Goal: Information Seeking & Learning: Understand process/instructions

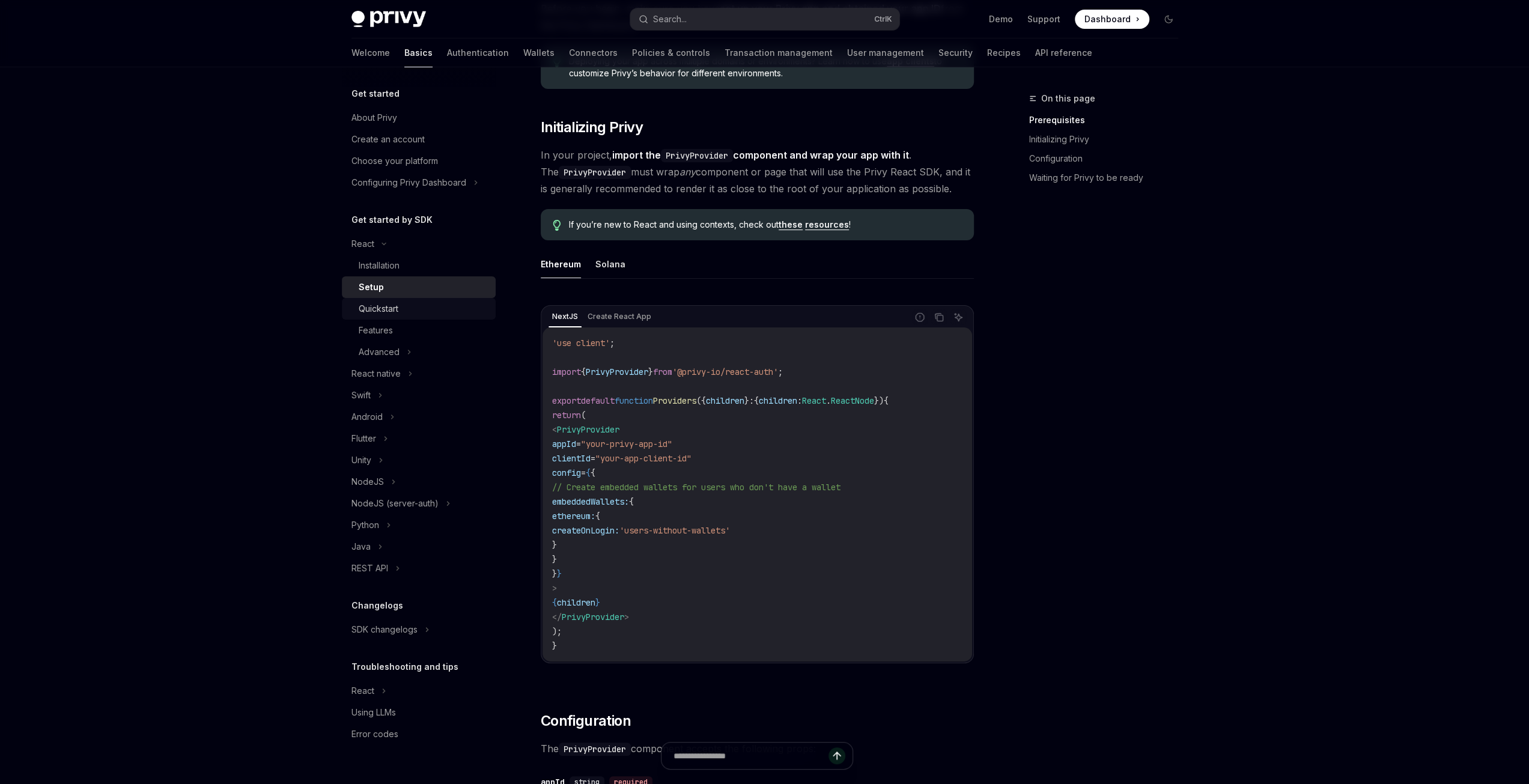
click at [407, 305] on div "Quickstart" at bounding box center [424, 308] width 130 height 14
type textarea "*"
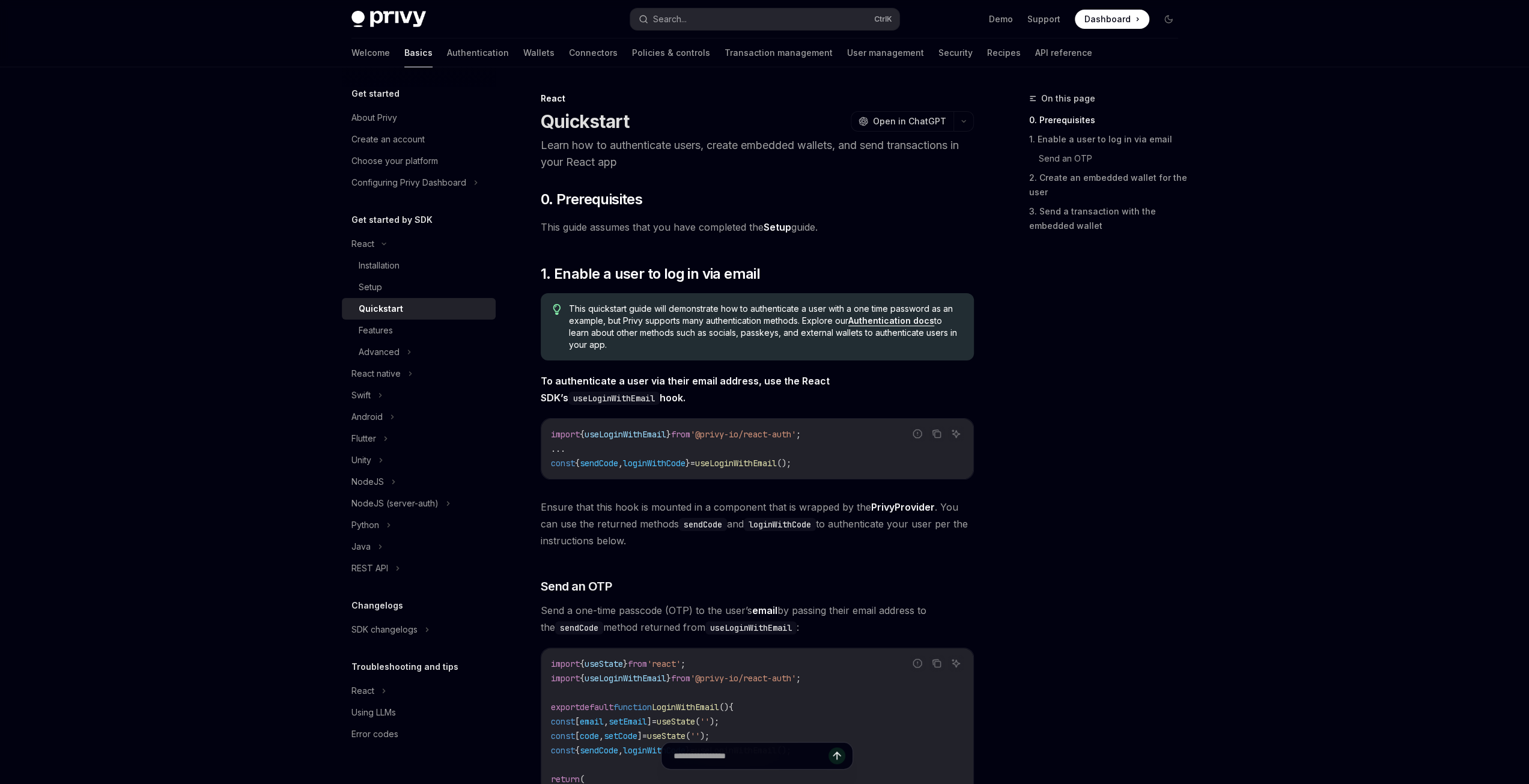
scroll to position [180, 0]
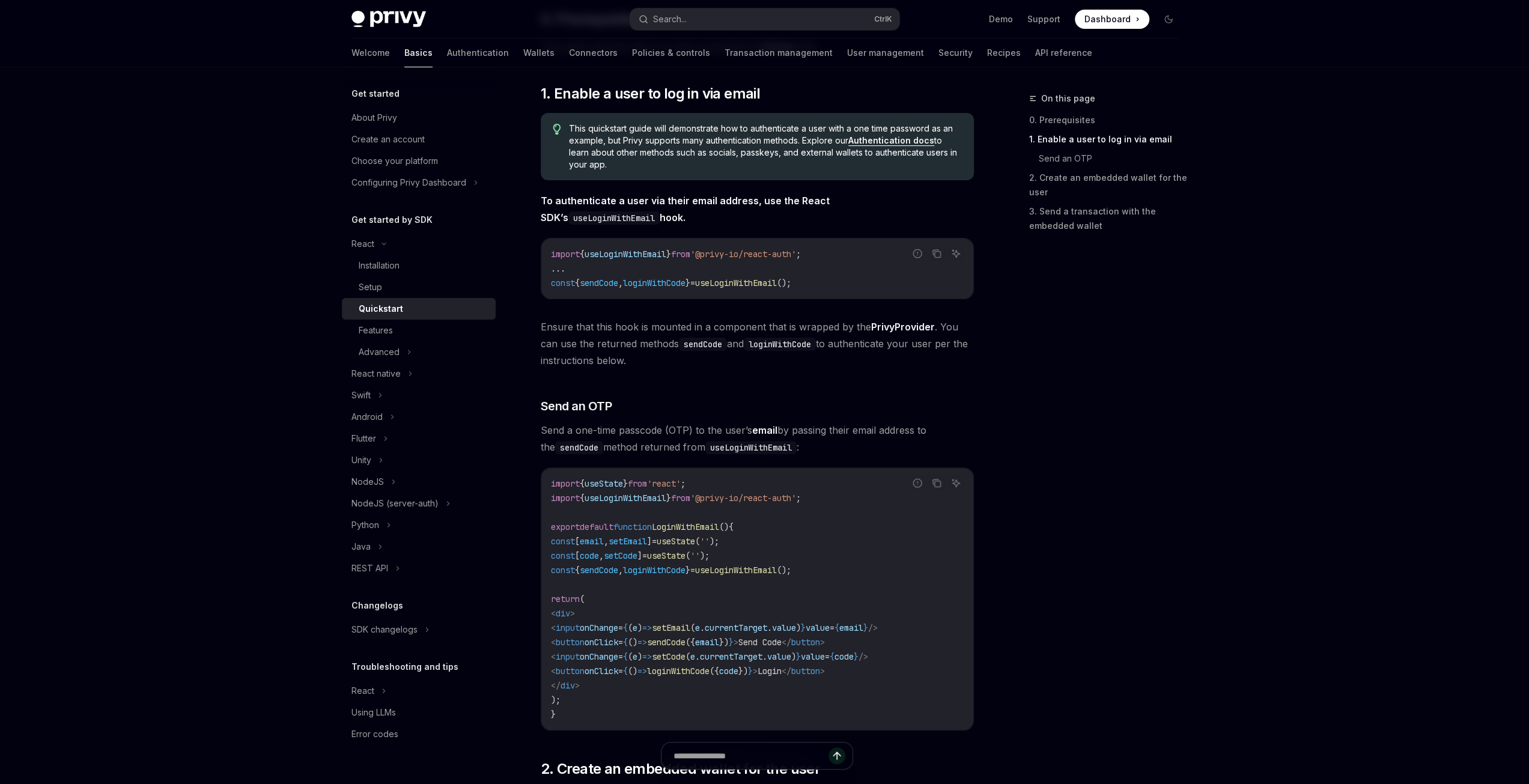
click at [1112, 20] on span "Dashboard" at bounding box center [1108, 19] width 46 height 12
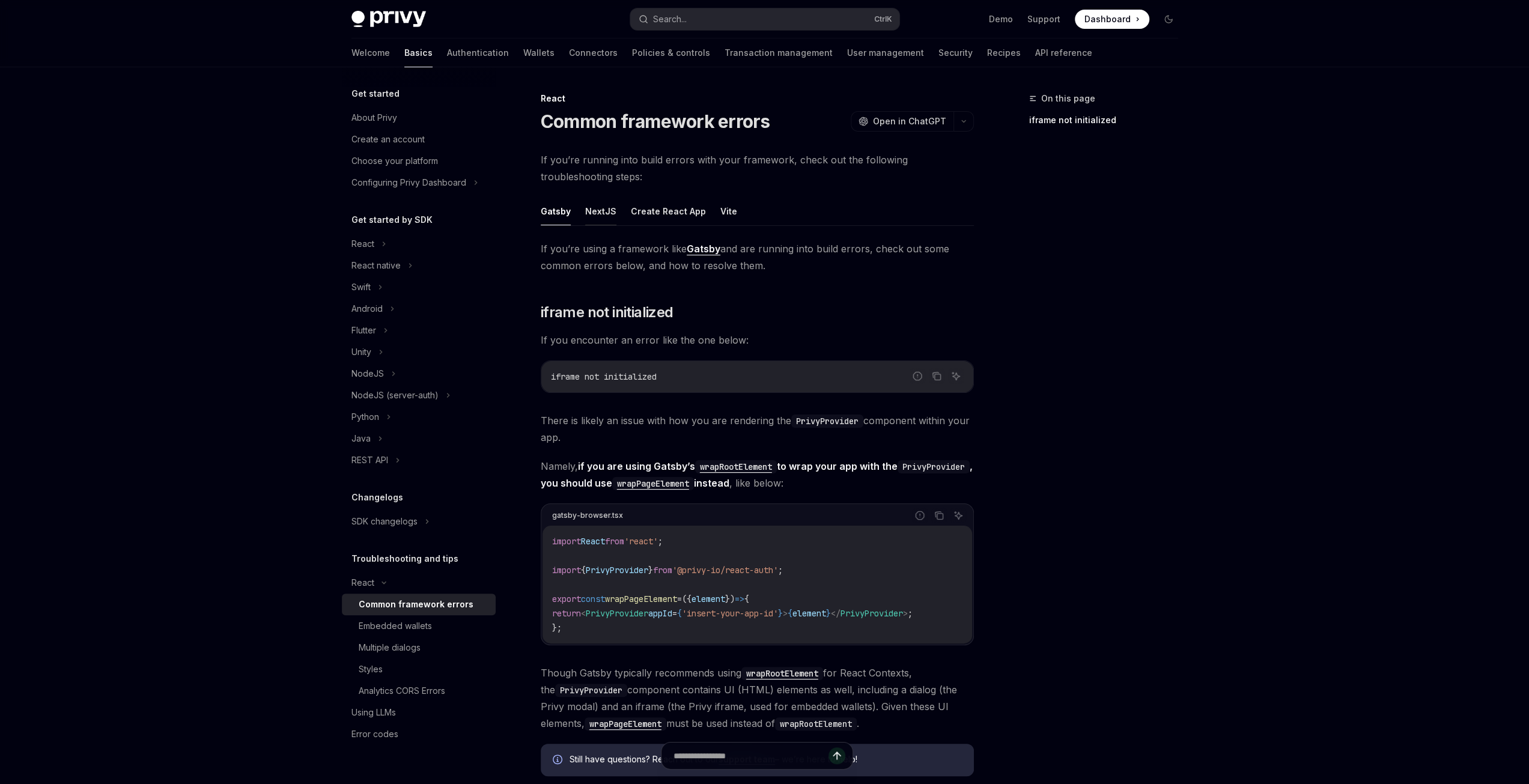
click at [602, 212] on button "NextJS" at bounding box center [601, 211] width 31 height 28
type textarea "*"
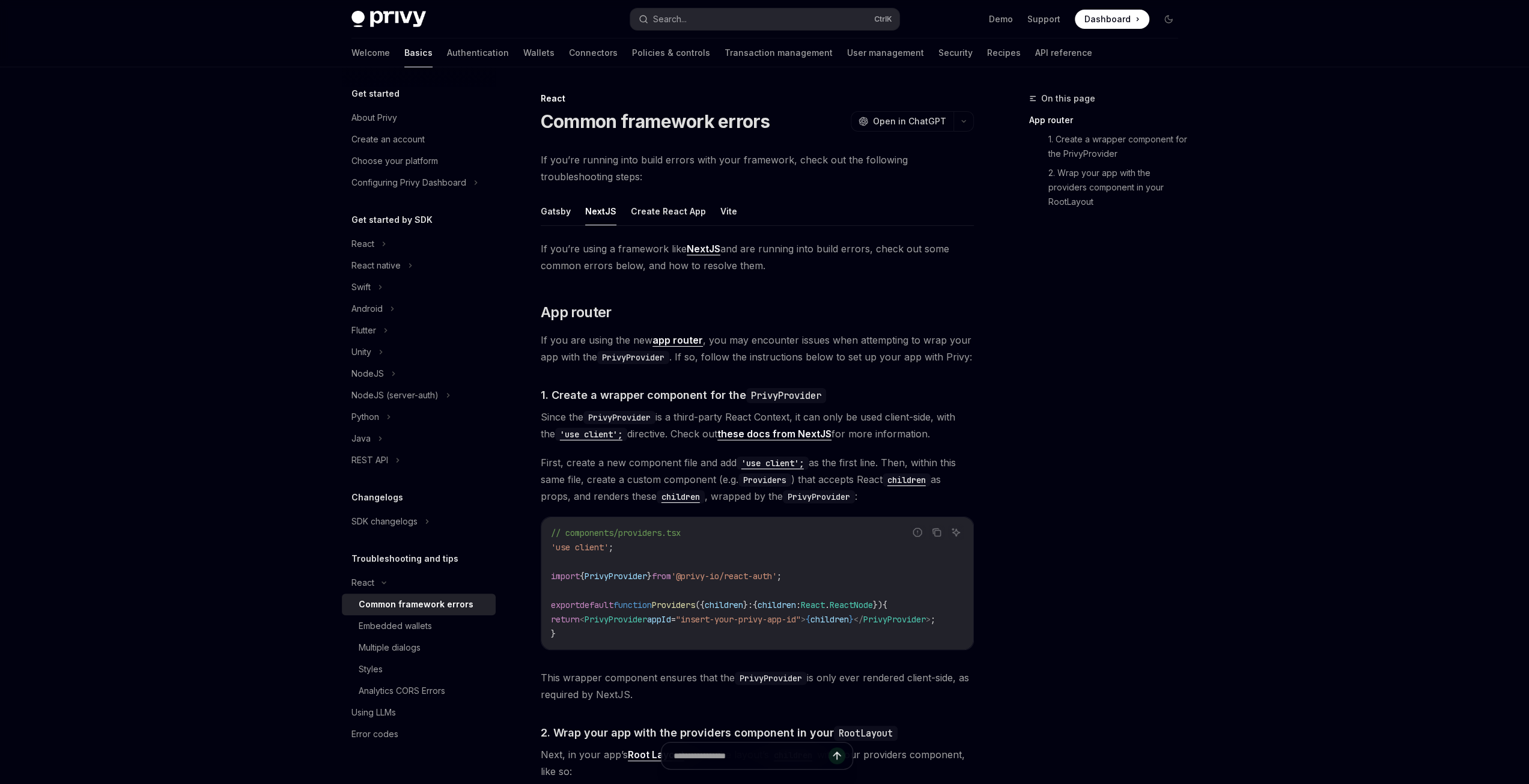
scroll to position [180, 0]
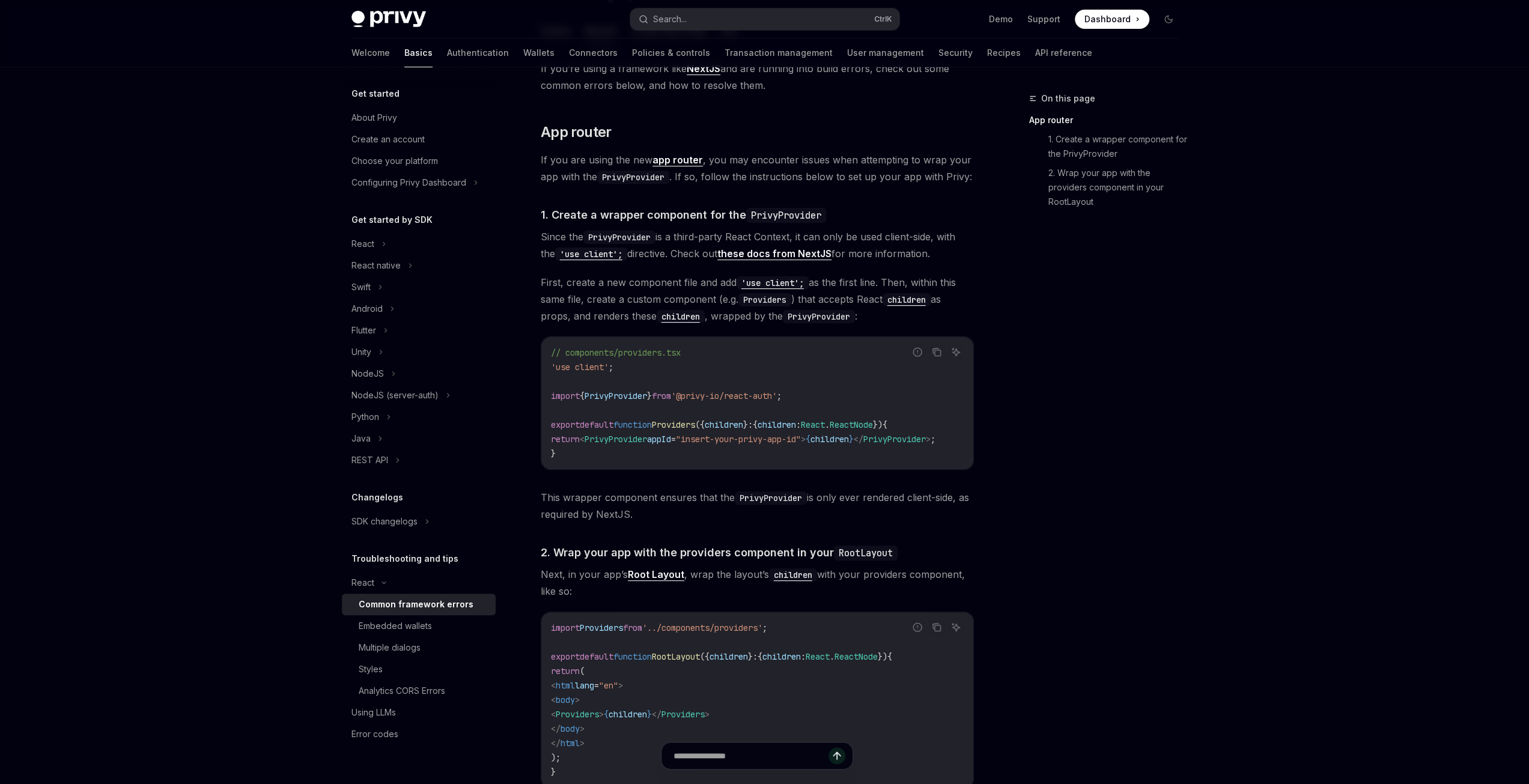
click at [789, 248] on link "these docs from NextJS" at bounding box center [774, 253] width 114 height 12
click at [662, 26] on div "Search..." at bounding box center [670, 19] width 34 height 14
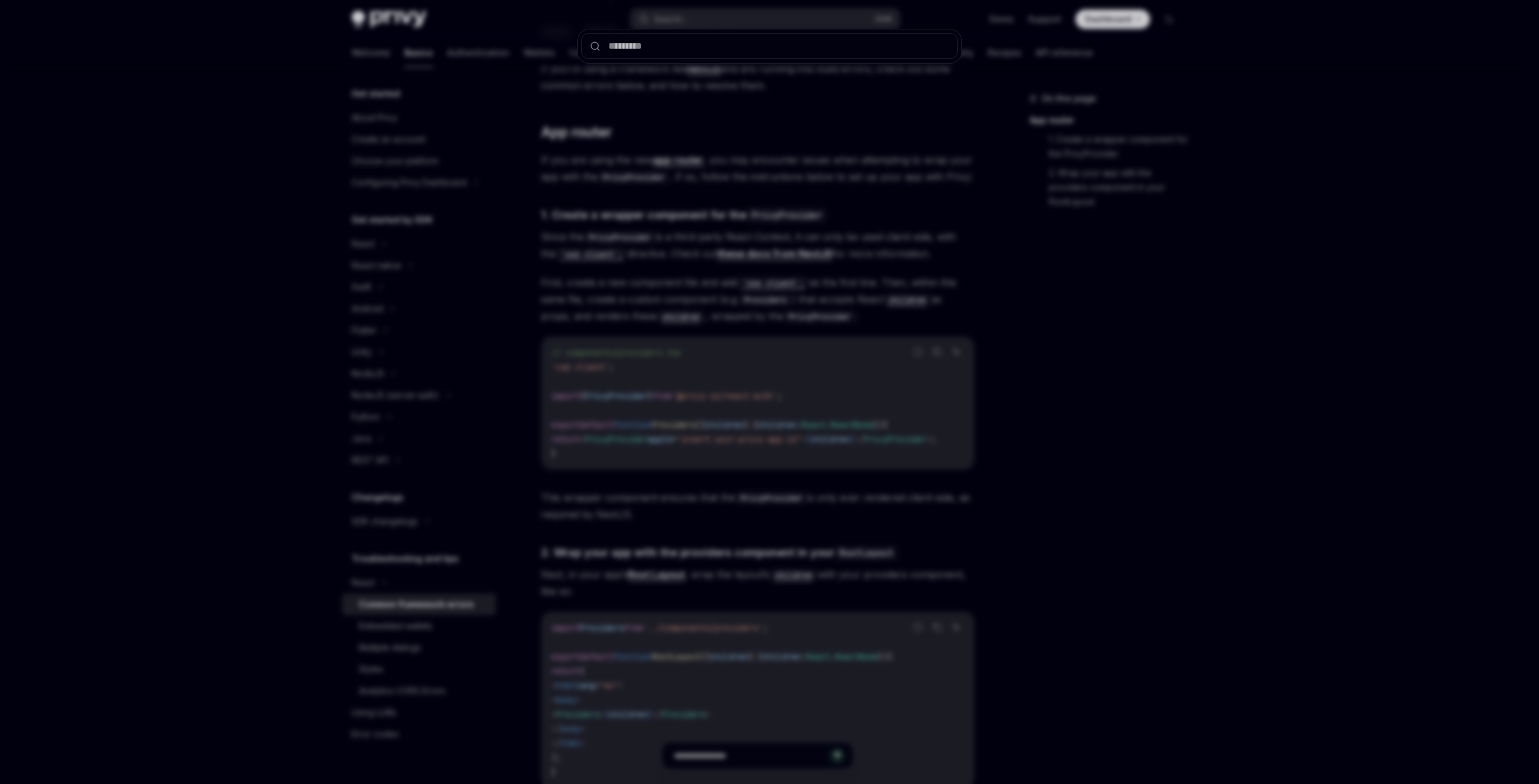
type input "**********"
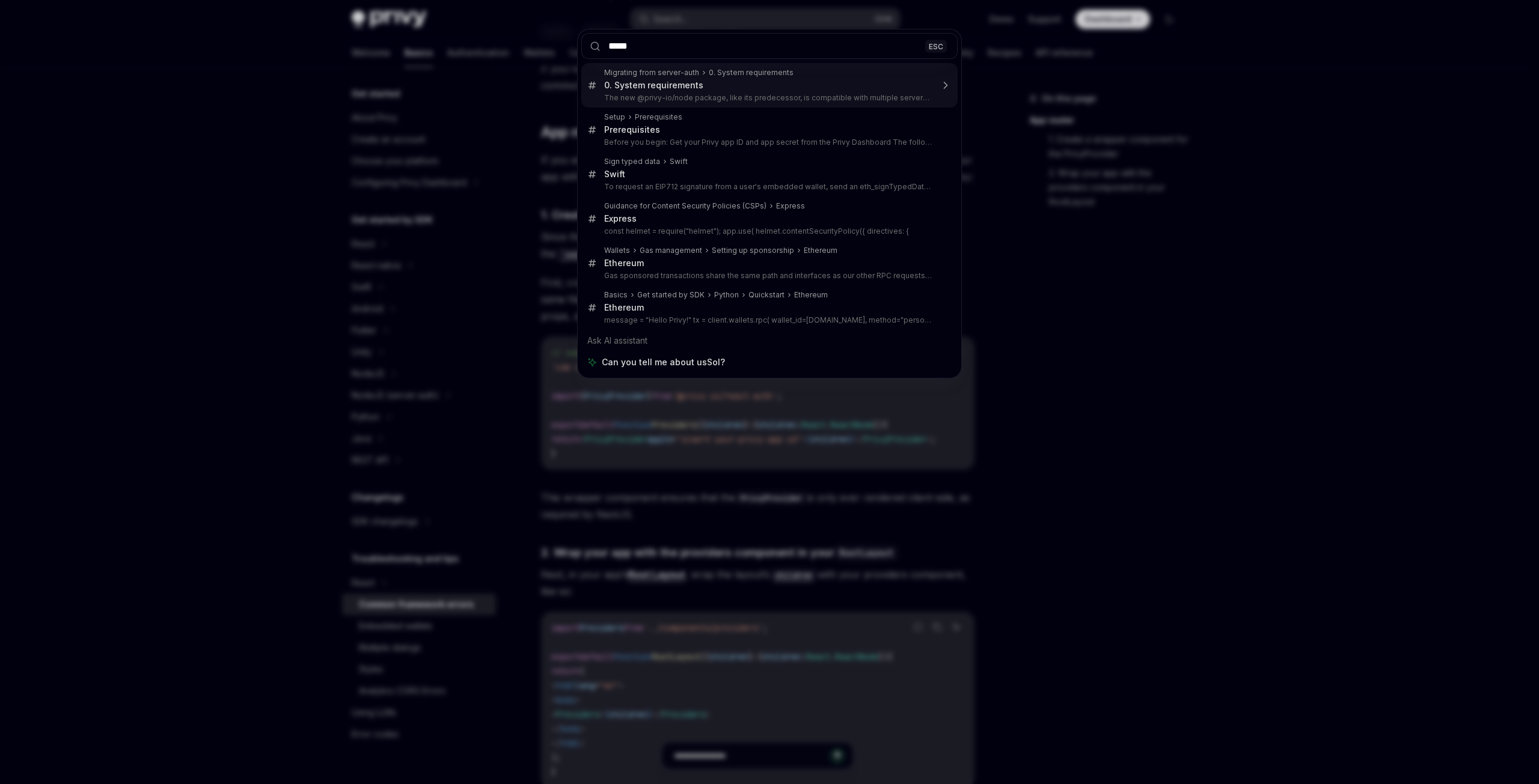
type input "******"
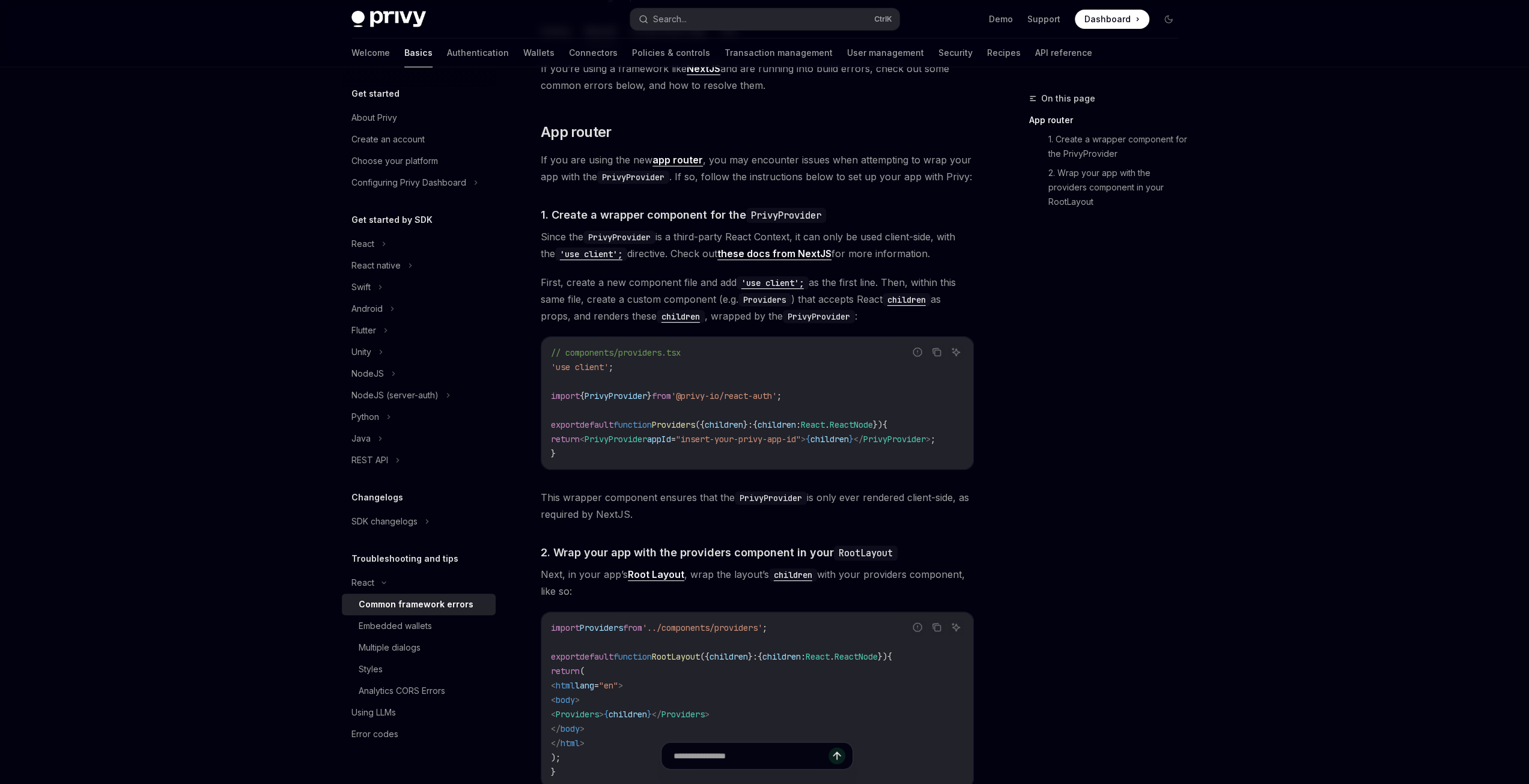
type textarea "*"
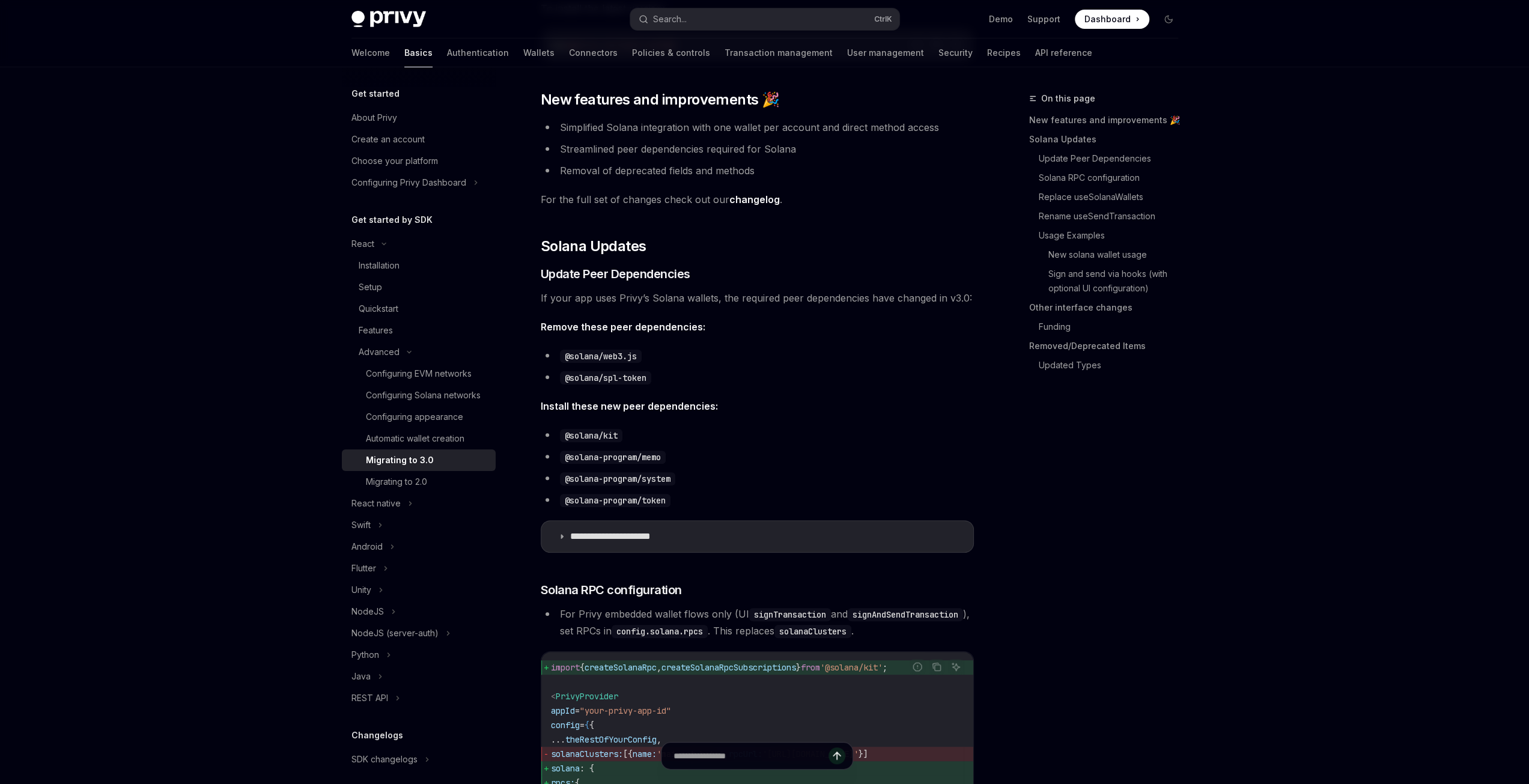
scroll to position [1081, 0]
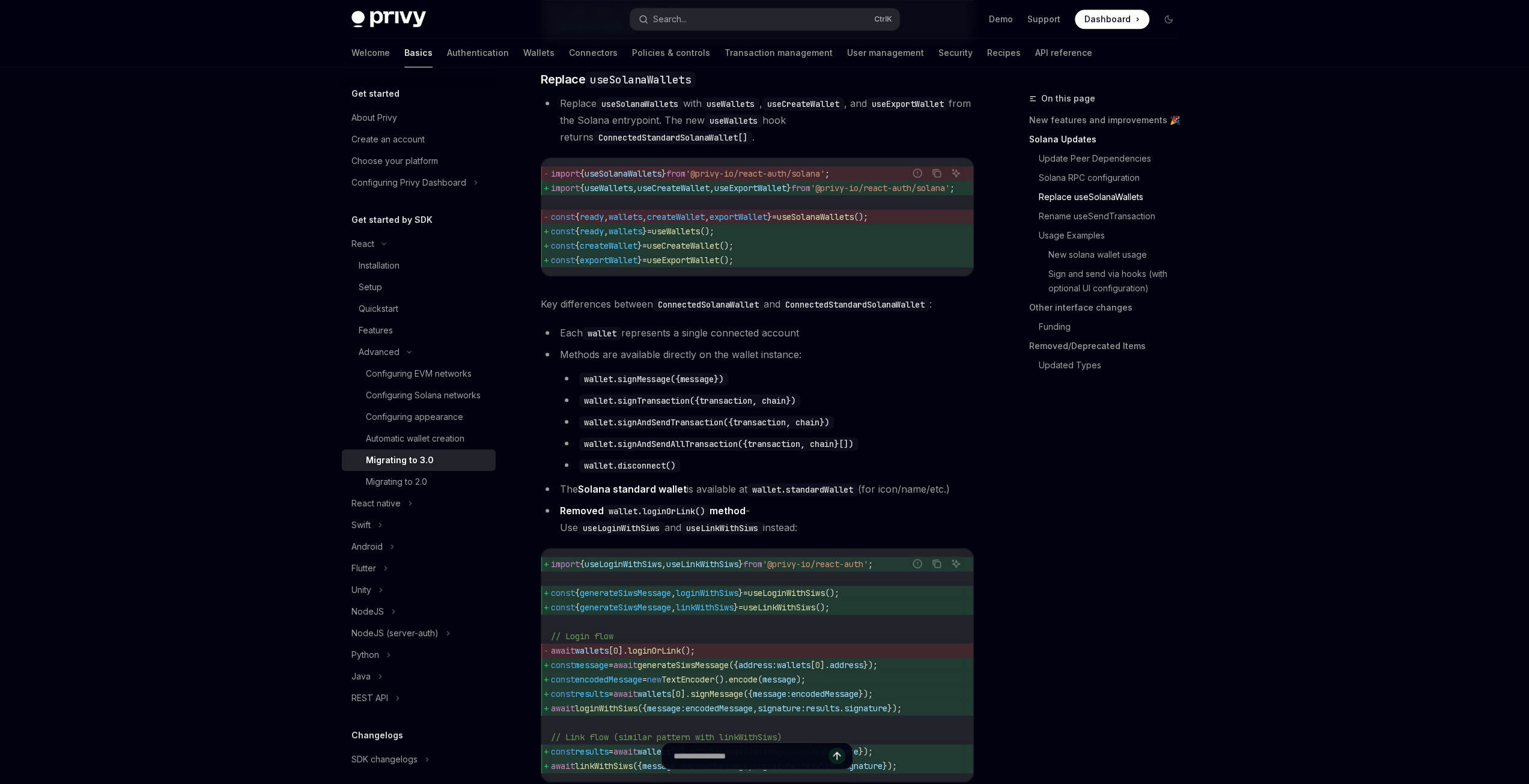
drag, startPoint x: 754, startPoint y: 253, endPoint x: 553, endPoint y: 254, distance: 201.0
click at [553, 238] on span "const { ready , wallets } = useWallets ();" at bounding box center [767, 231] width 433 height 14
copy span "const { ready , wallets } = useWallets ();"
drag, startPoint x: 769, startPoint y: 281, endPoint x: 543, endPoint y: 257, distance: 227.3
click at [551, 257] on code "import { useSolanaWallets } from '@privy-io/react-auth/solana' ; import { useWa…" at bounding box center [767, 217] width 433 height 101
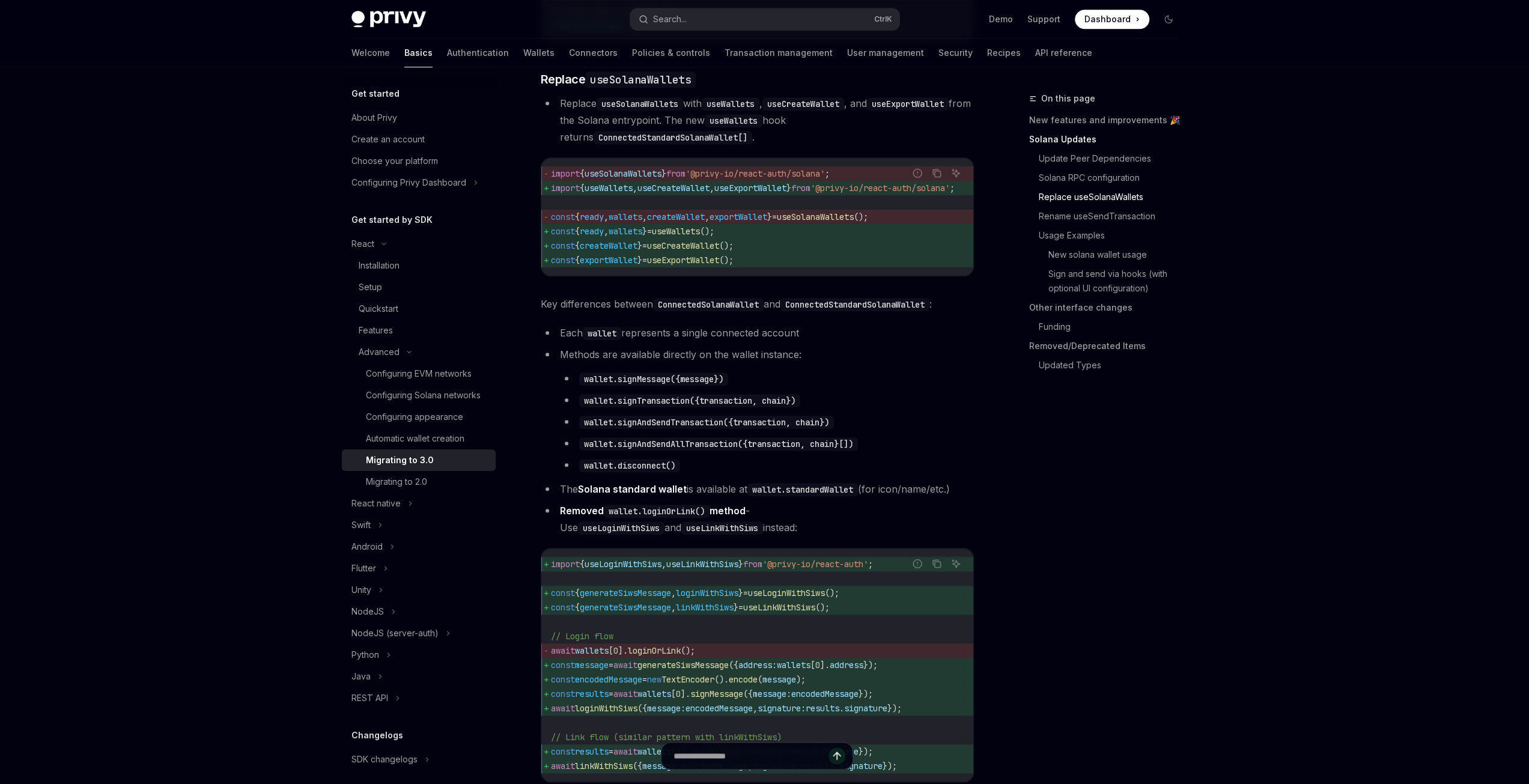
copy code "const { ready , wallets } = useWallets (); const { createWallet } = useCreateWa…"
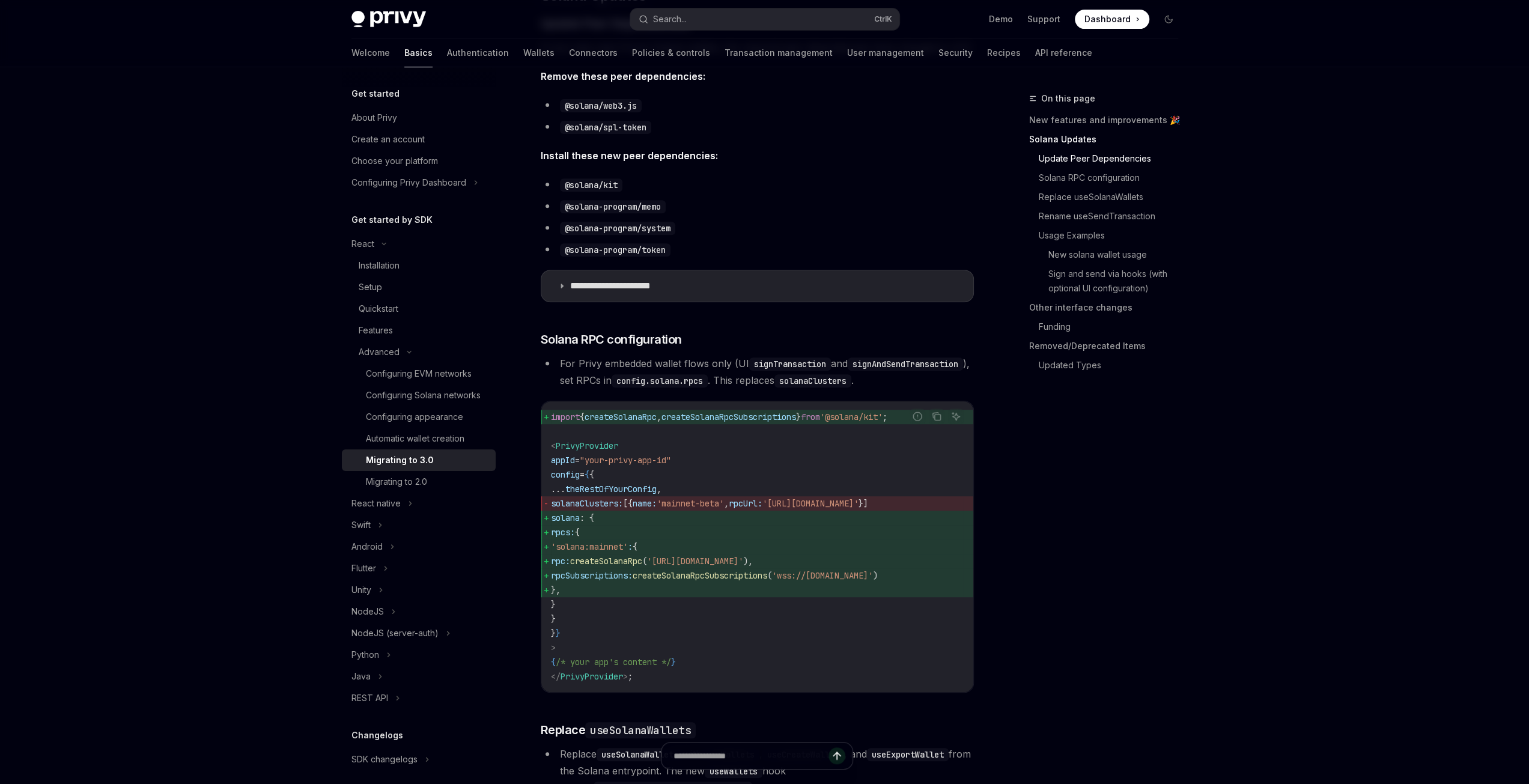
scroll to position [541, 0]
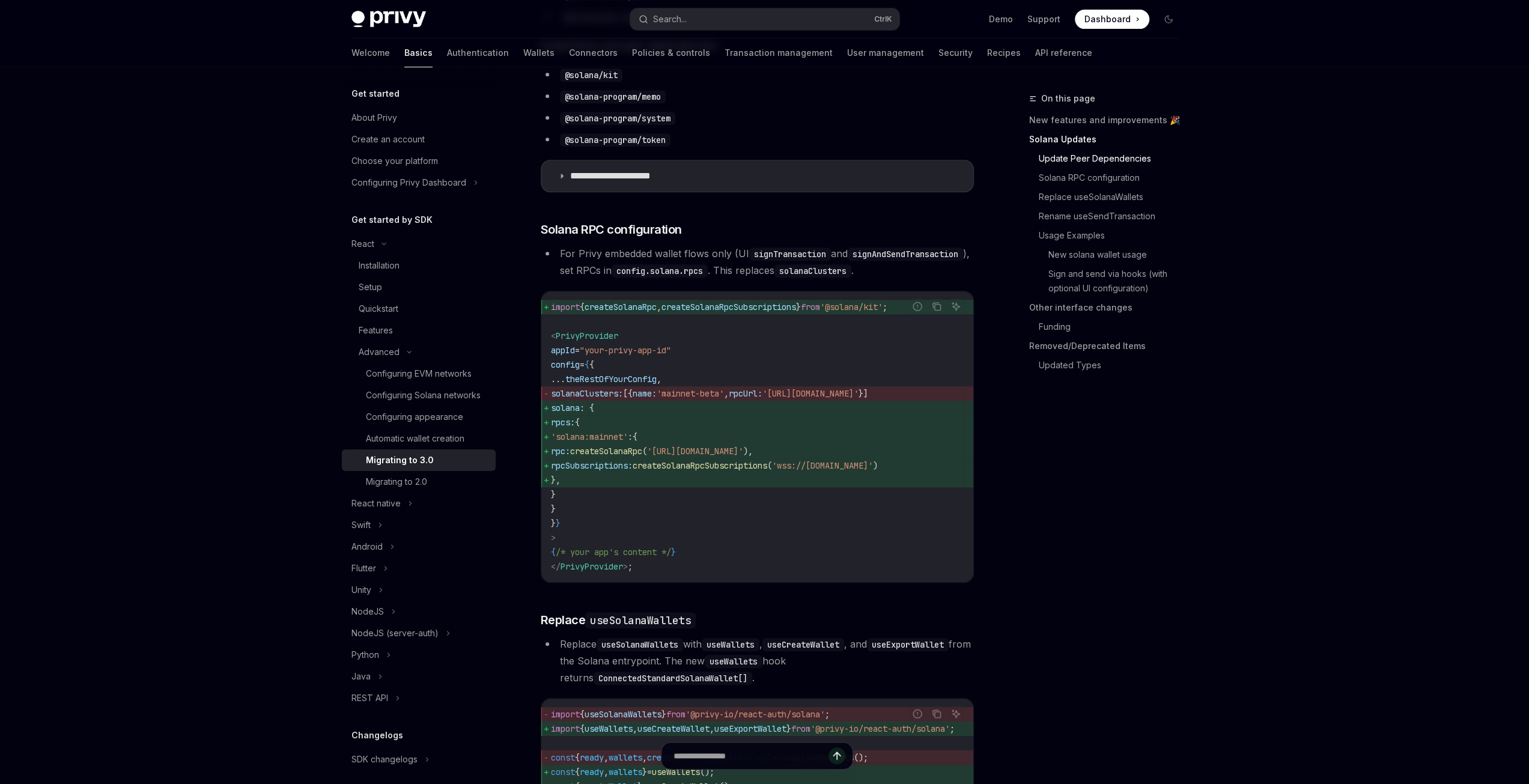
click at [691, 429] on span "rpcs: {" at bounding box center [757, 422] width 413 height 14
click at [650, 487] on span "}," at bounding box center [757, 479] width 413 height 14
drag, startPoint x: 599, startPoint y: 509, endPoint x: 541, endPoint y: 429, distance: 98.8
click at [551, 429] on code "import { createSolanaRpc , createSolanaRpcSubscriptions } from '@solana/kit' ; …" at bounding box center [757, 436] width 413 height 274
copy code "solana : { rpcs: { 'solana:mainnet' : { rpc: createSolanaRpc ( 'https://api.mai…"
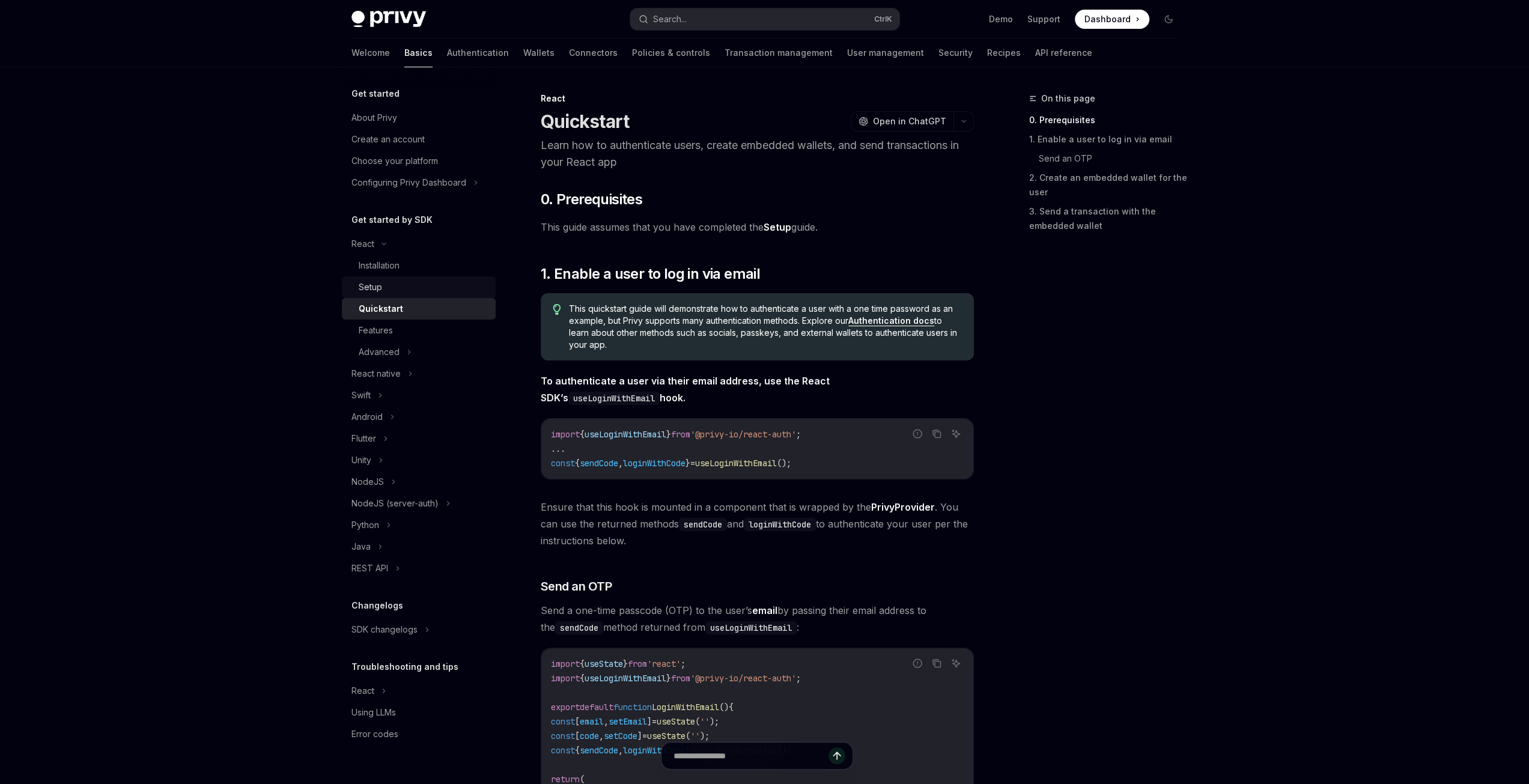
click at [399, 288] on div "Setup" at bounding box center [424, 287] width 130 height 14
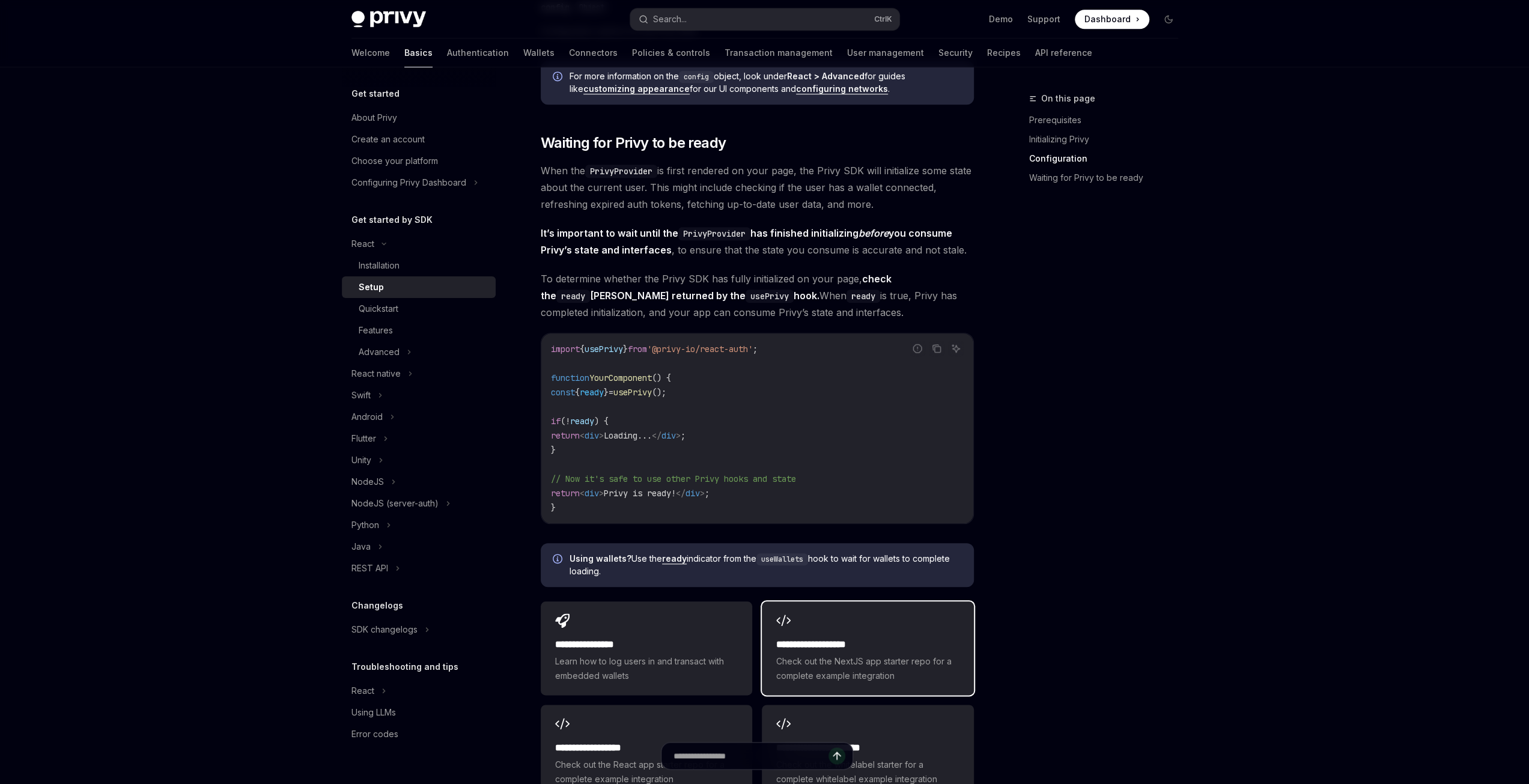
scroll to position [1262, 0]
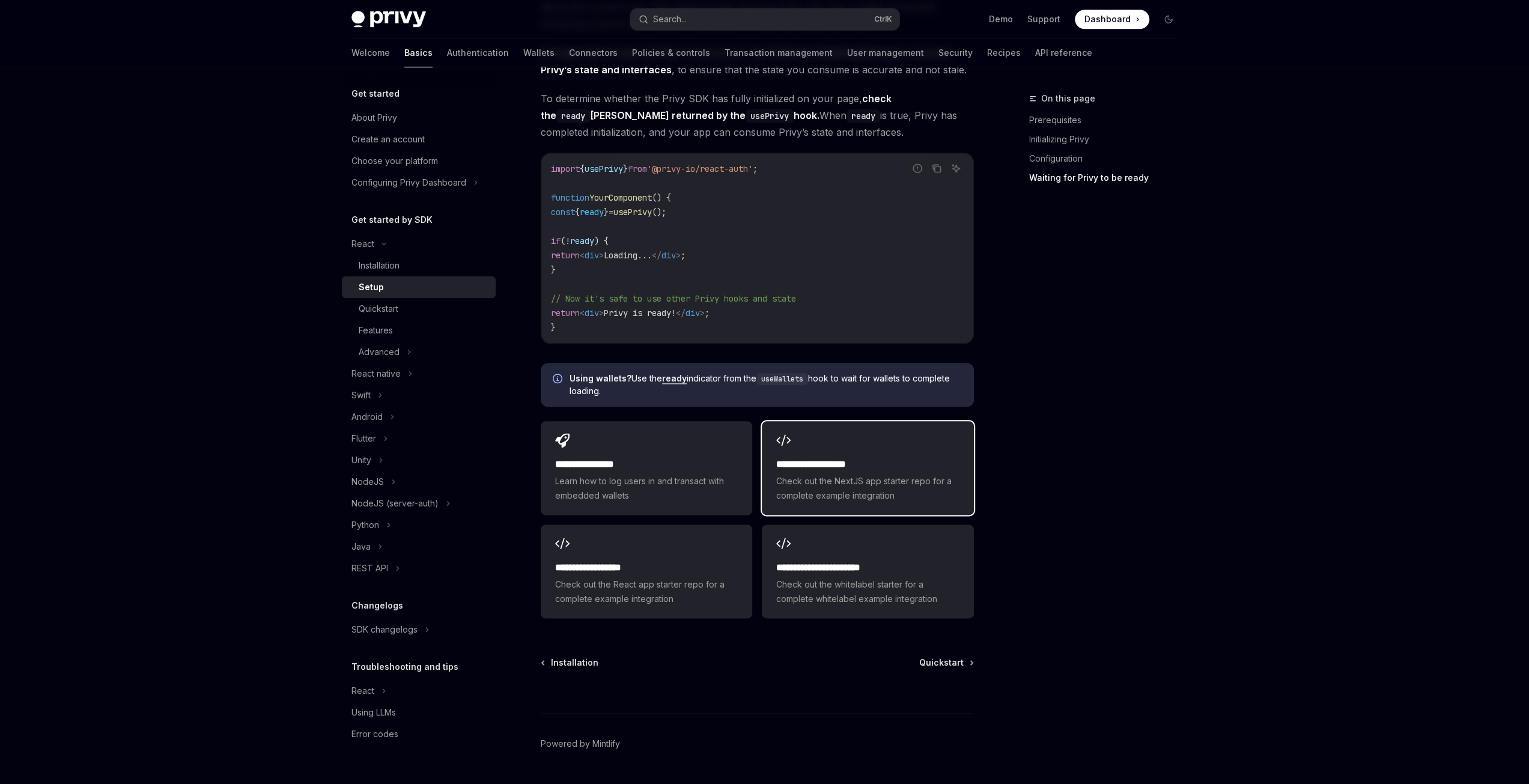
click at [876, 488] on span "Check out the NextJS app starter repo for a complete example integration" at bounding box center [867, 488] width 183 height 29
click at [1109, 19] on span "Dashboard" at bounding box center [1108, 19] width 46 height 12
drag, startPoint x: 725, startPoint y: 206, endPoint x: 558, endPoint y: 212, distance: 167.1
click at [558, 212] on code "import { usePrivy } from '@privy-io/react-auth' ; function YourComponent () { c…" at bounding box center [757, 248] width 413 height 173
click at [364, 272] on div "Installation" at bounding box center [379, 265] width 41 height 14
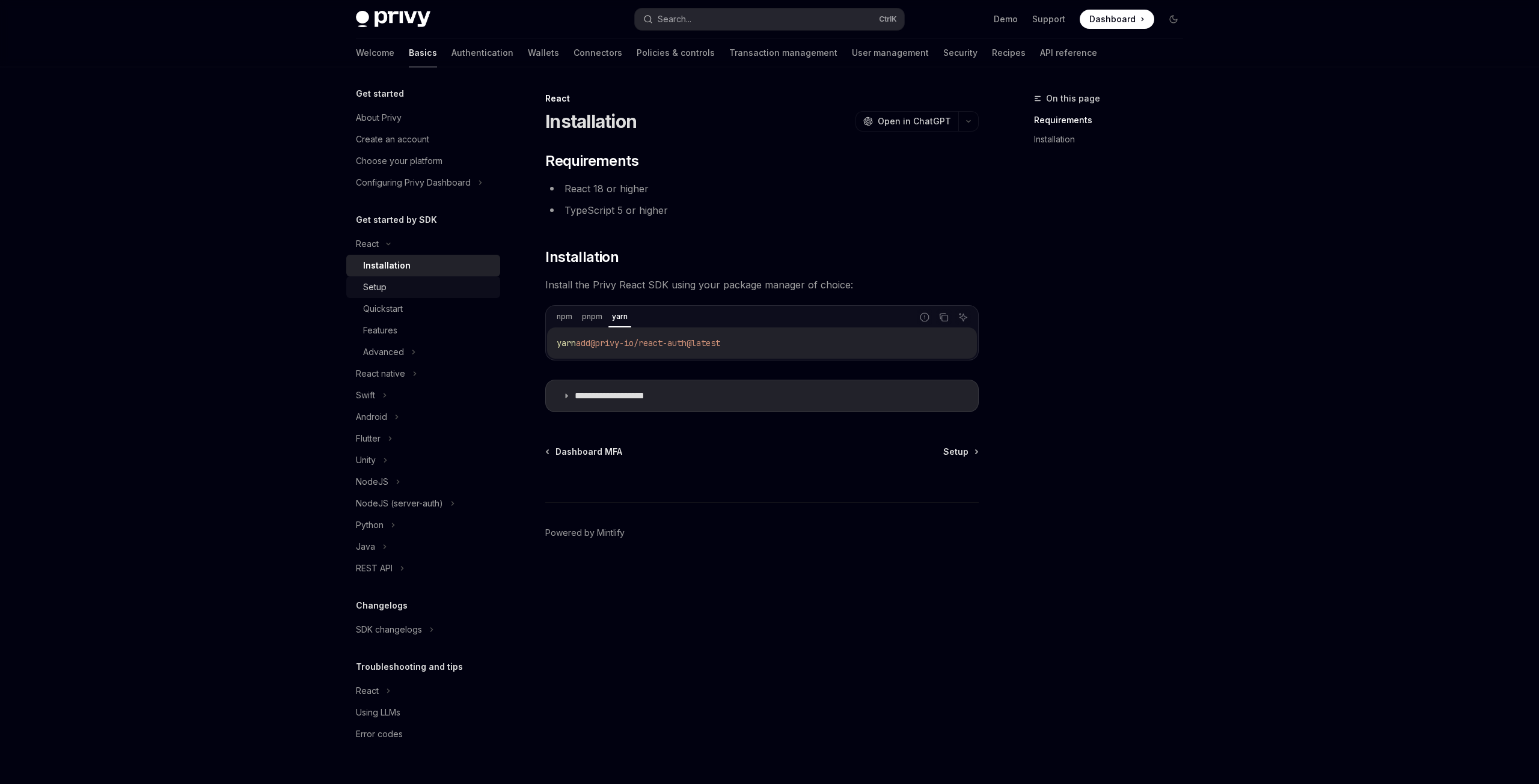
click at [375, 293] on div "Setup" at bounding box center [375, 287] width 24 height 14
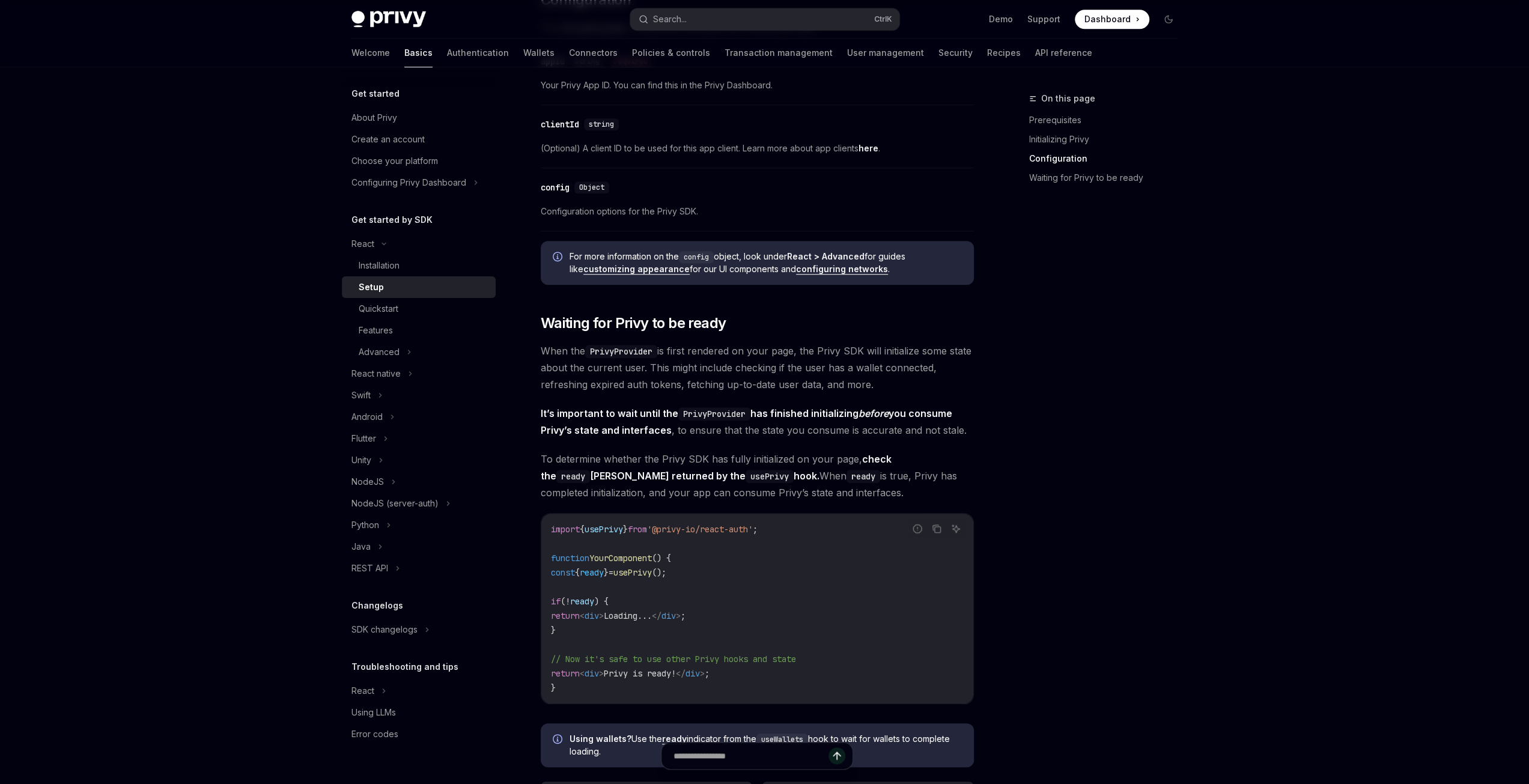
scroll to position [1081, 0]
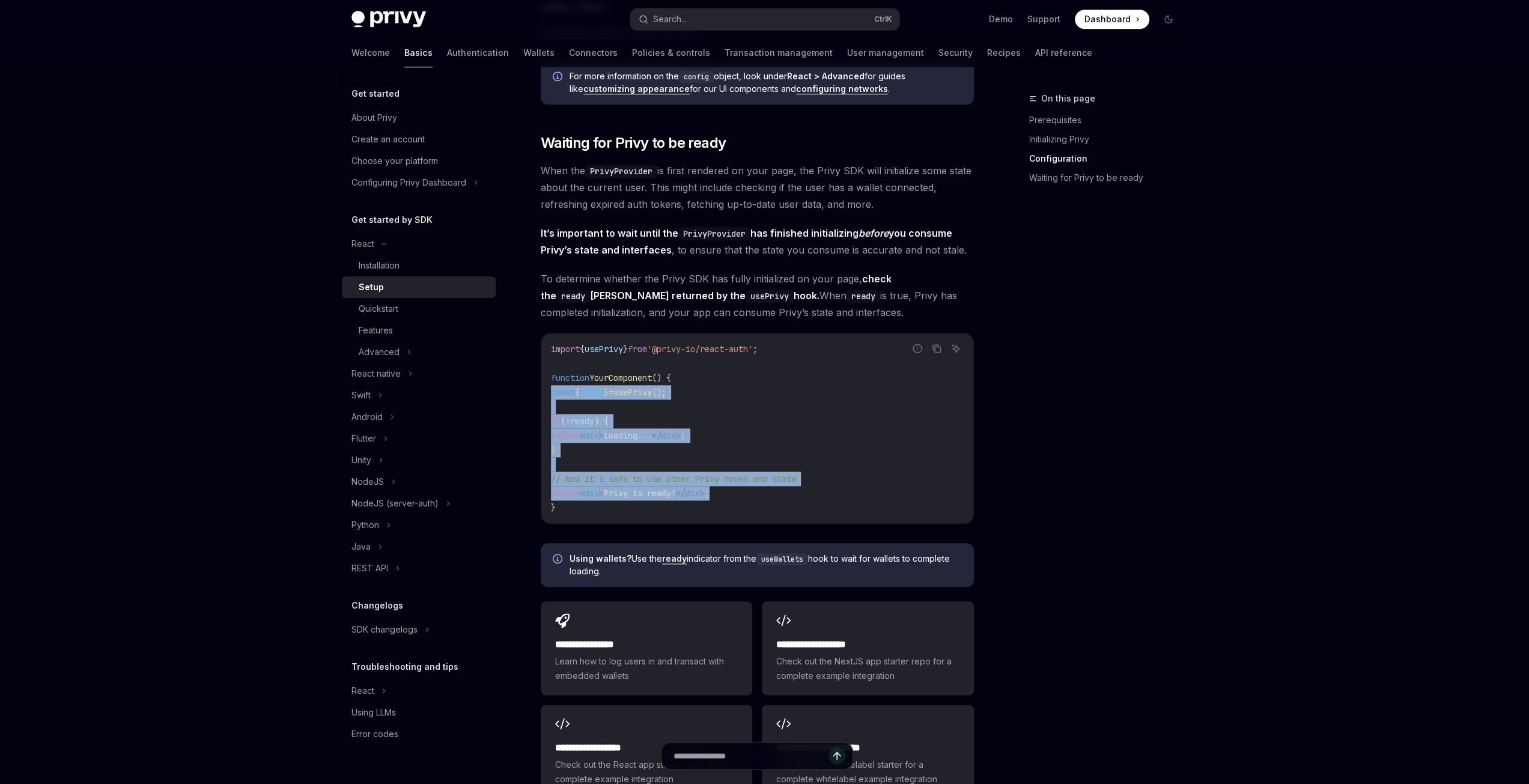
drag, startPoint x: 766, startPoint y: 493, endPoint x: 546, endPoint y: 394, distance: 241.2
click at [546, 394] on div "import { usePrivy } from '@privy-io/react-auth' ; function YourComponent () { c…" at bounding box center [757, 428] width 432 height 190
copy code "const { ready } = usePrivy (); if ( ! ready ) { return < div > Loading... </ di…"
click at [827, 403] on code "import { usePrivy } from '@privy-io/react-auth' ; function YourComponent () { c…" at bounding box center [757, 428] width 413 height 173
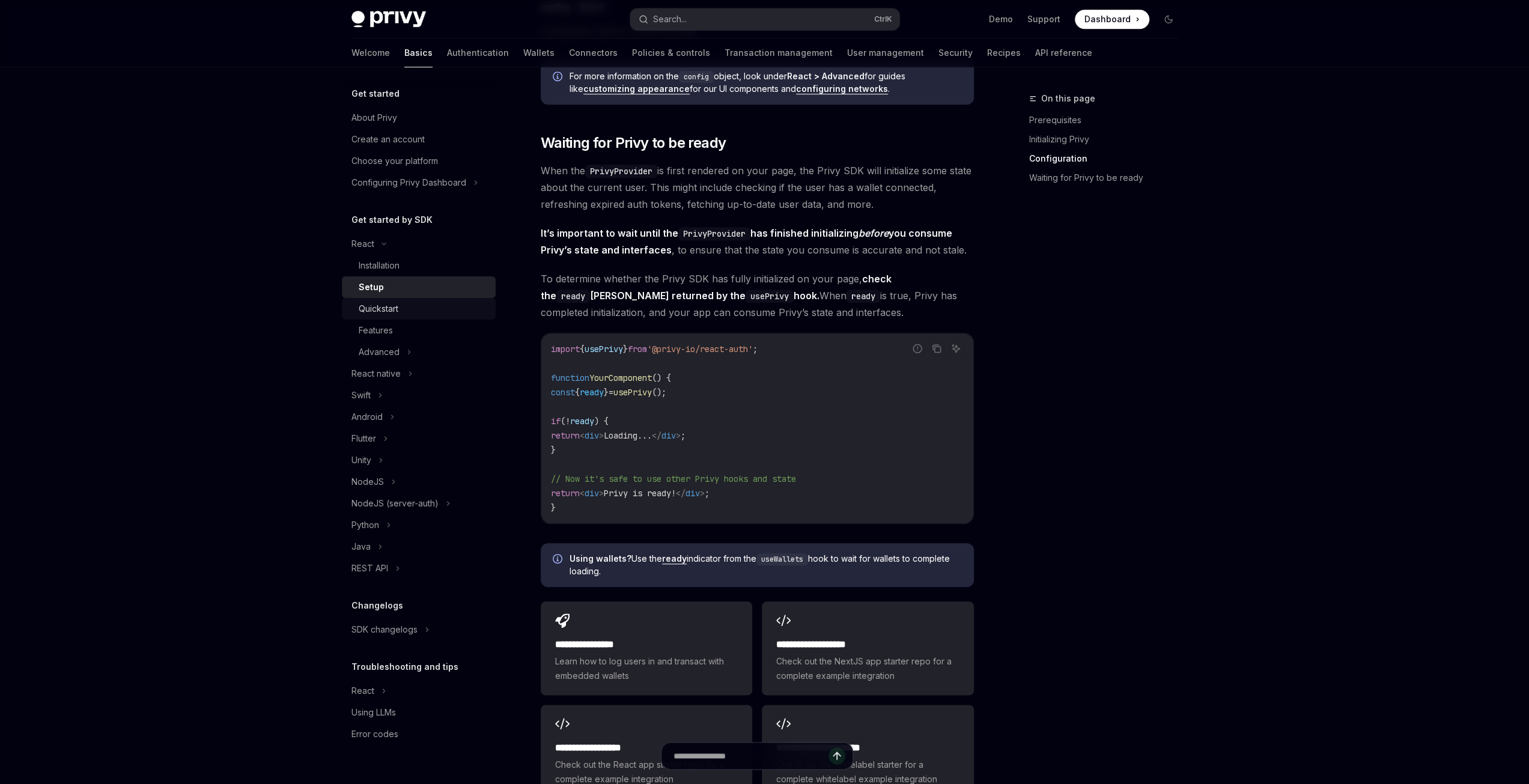
click at [396, 313] on div "Quickstart" at bounding box center [379, 308] width 40 height 14
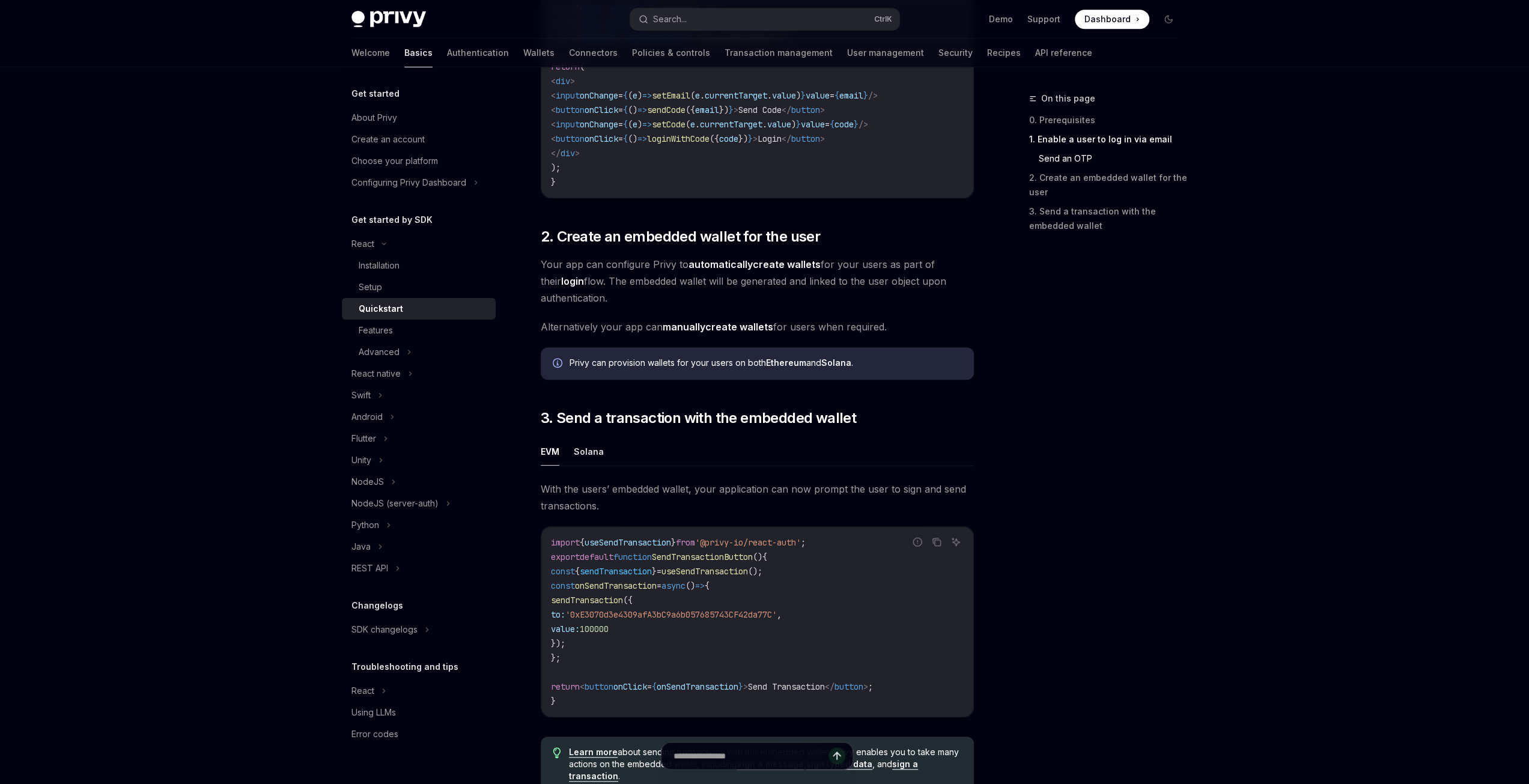
scroll to position [721, 0]
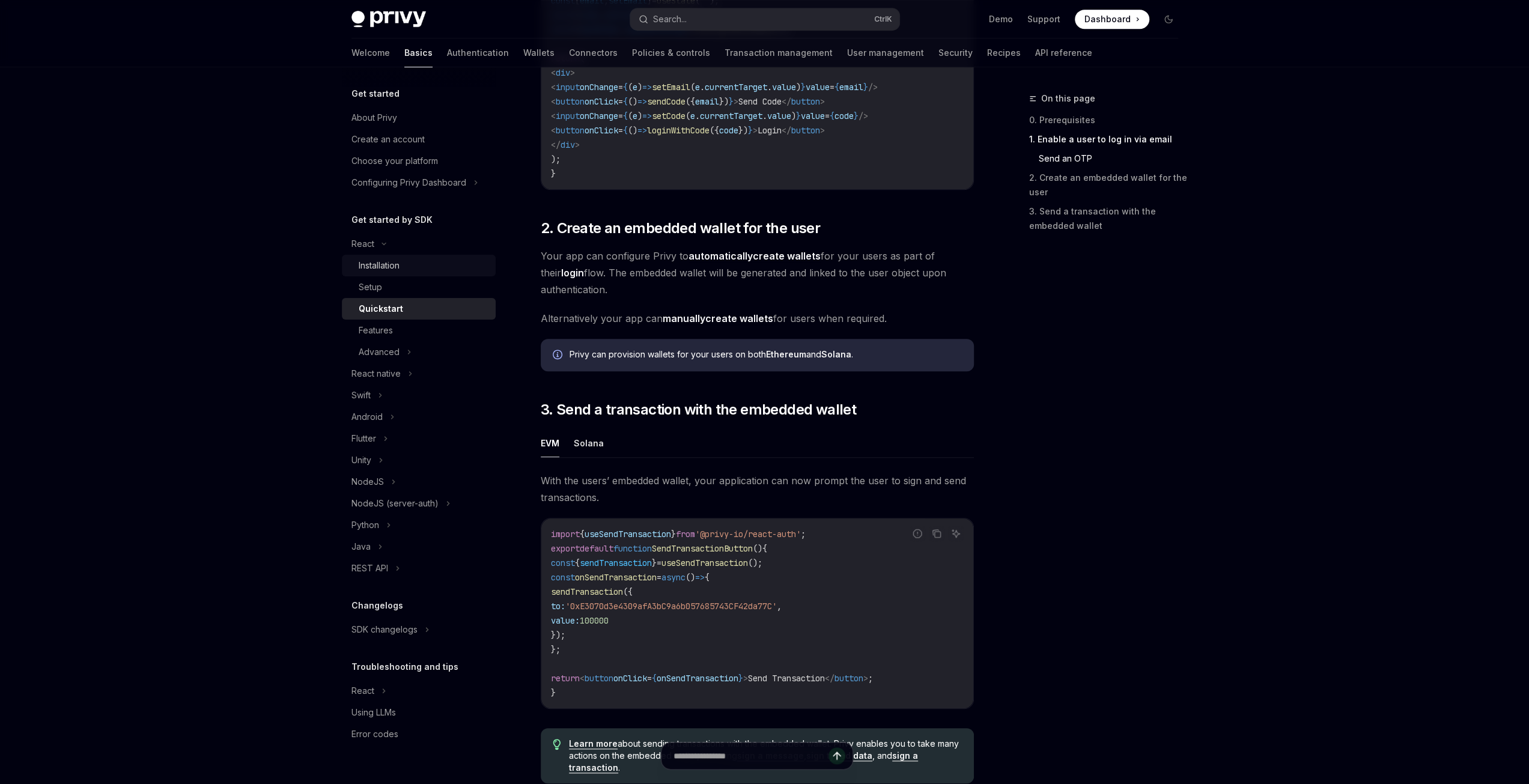
click at [398, 266] on div "Installation" at bounding box center [379, 265] width 41 height 14
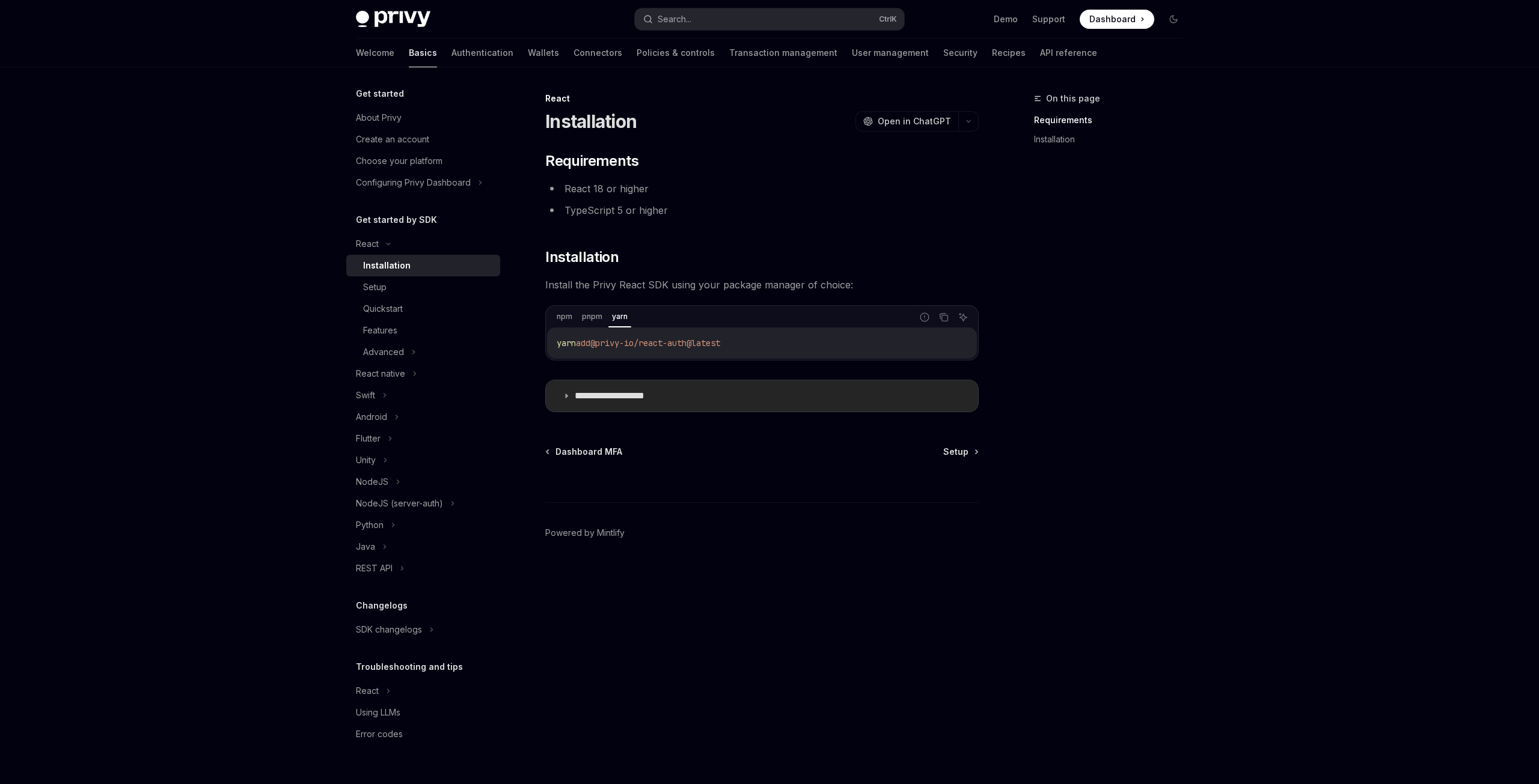
click at [645, 401] on summary "**********" at bounding box center [762, 396] width 432 height 31
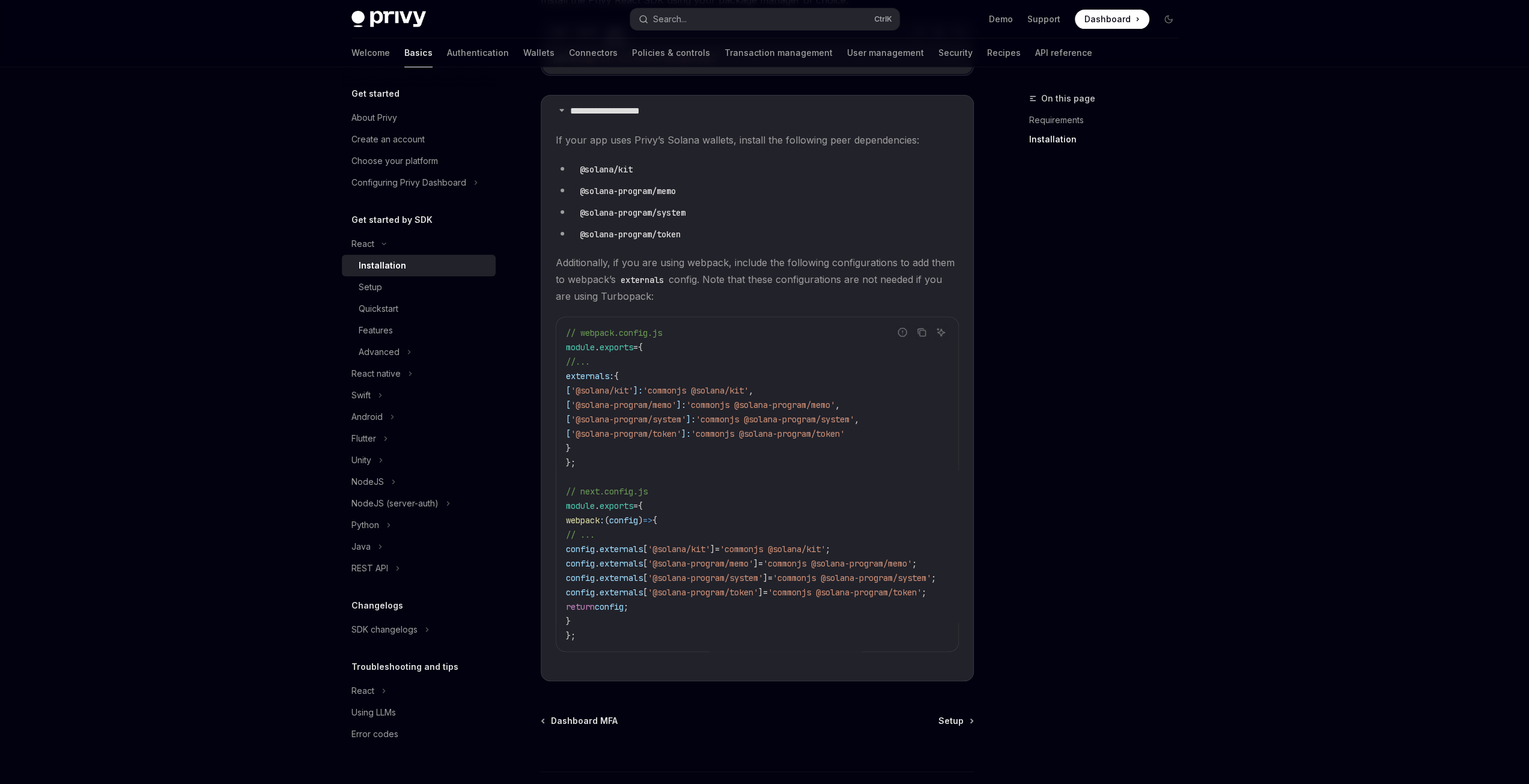
scroll to position [360, 0]
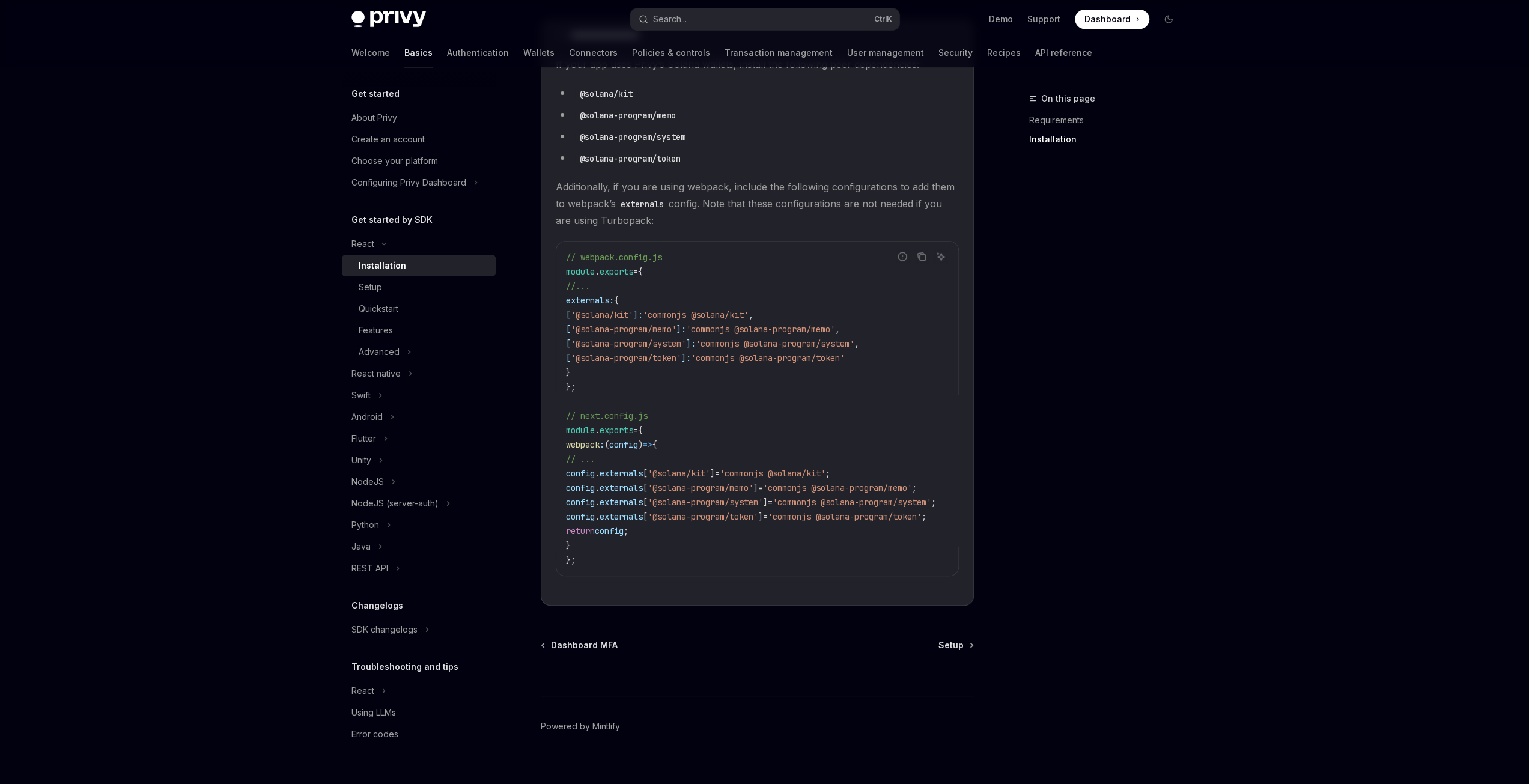
click at [588, 562] on code "// webpack.config.js module . exports = { //... externals: { [ '@solana/kit' ]:…" at bounding box center [765, 408] width 399 height 317
click at [923, 258] on icon "Copy the contents from the code block" at bounding box center [922, 256] width 9 height 9
drag, startPoint x: 766, startPoint y: 311, endPoint x: 704, endPoint y: 315, distance: 62.1
click at [749, 311] on span "'commonjs @solana/kit'" at bounding box center [696, 315] width 106 height 11
drag, startPoint x: 591, startPoint y: 371, endPoint x: 549, endPoint y: 301, distance: 81.6
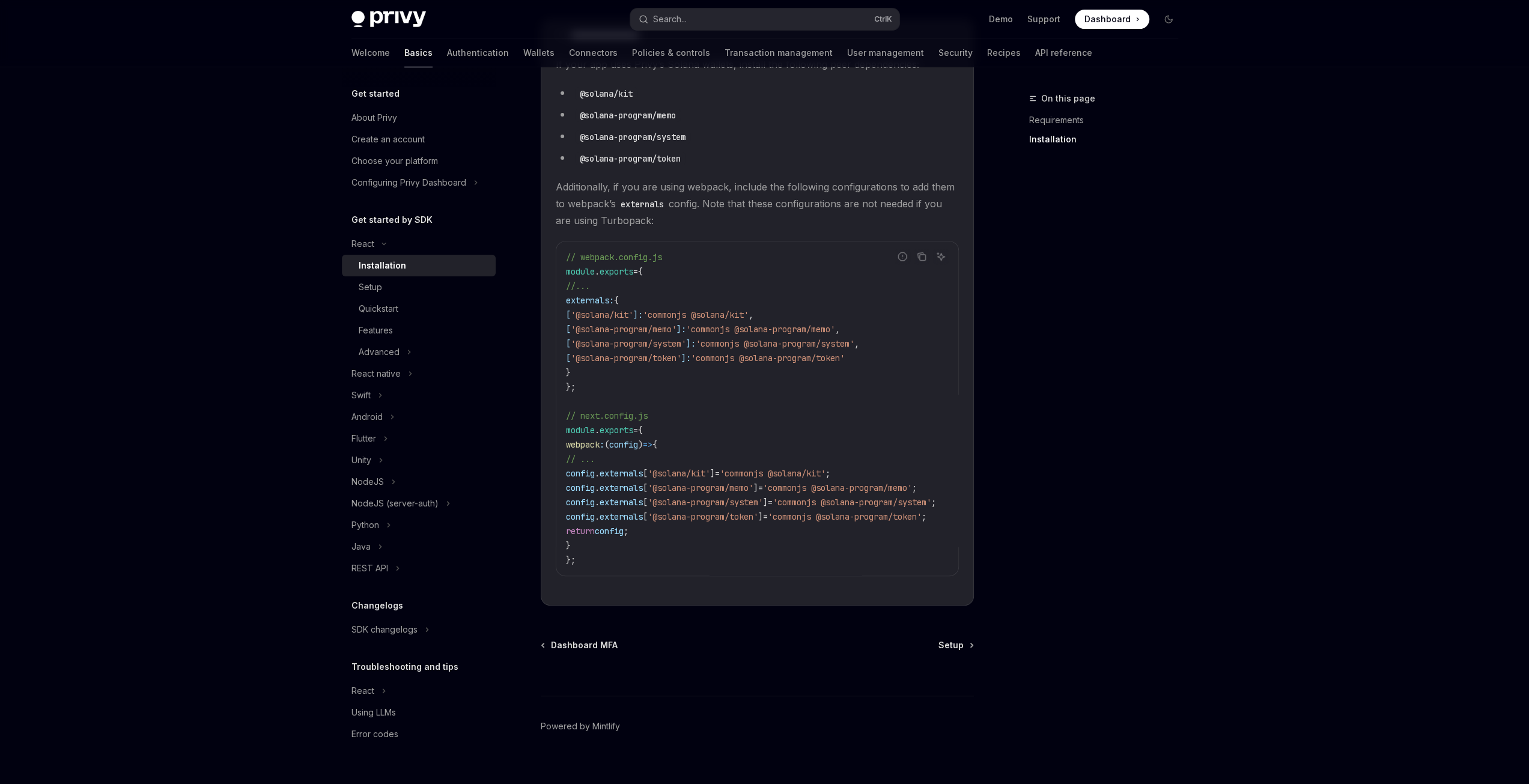
click at [549, 301] on details "**********" at bounding box center [757, 312] width 433 height 586
copy code "externals: { [ '@solana/kit' ]: 'commonjs @solana/kit' , [ '@solana-program/mem…"
click at [883, 390] on code "// webpack.config.js module . exports = { //... externals: { [ '@solana/kit' ]:…" at bounding box center [765, 408] width 399 height 317
click at [711, 430] on code "// webpack.config.js module . exports = { //... externals: { [ '@solana/kit' ]:…" at bounding box center [765, 408] width 399 height 317
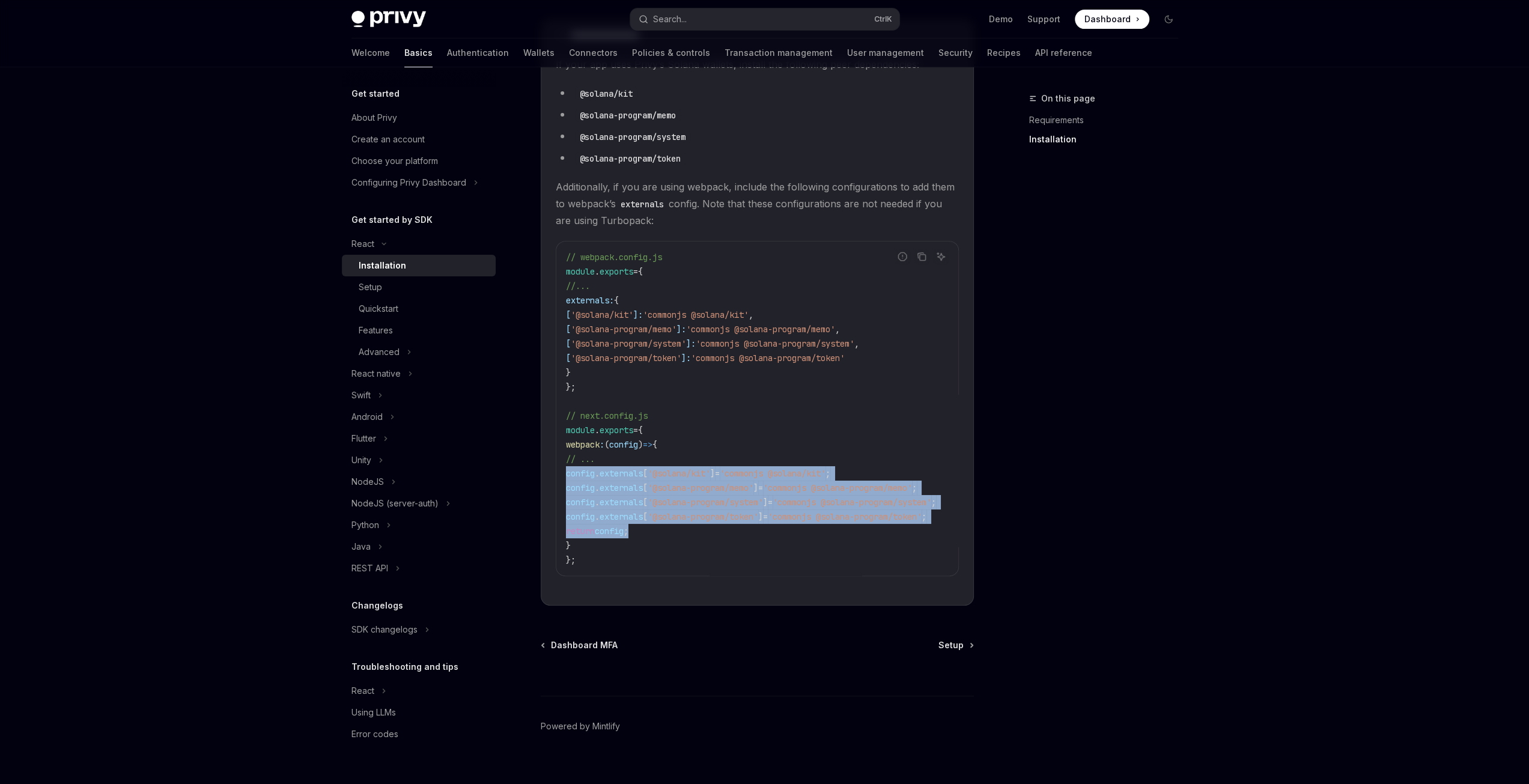
drag, startPoint x: 673, startPoint y: 527, endPoint x: 529, endPoint y: 471, distance: 154.5
click at [529, 471] on div "**********" at bounding box center [644, 265] width 663 height 1069
copy code "config . externals [ '@solana/kit' ] = 'commonjs @solana/kit' ; config . extern…"
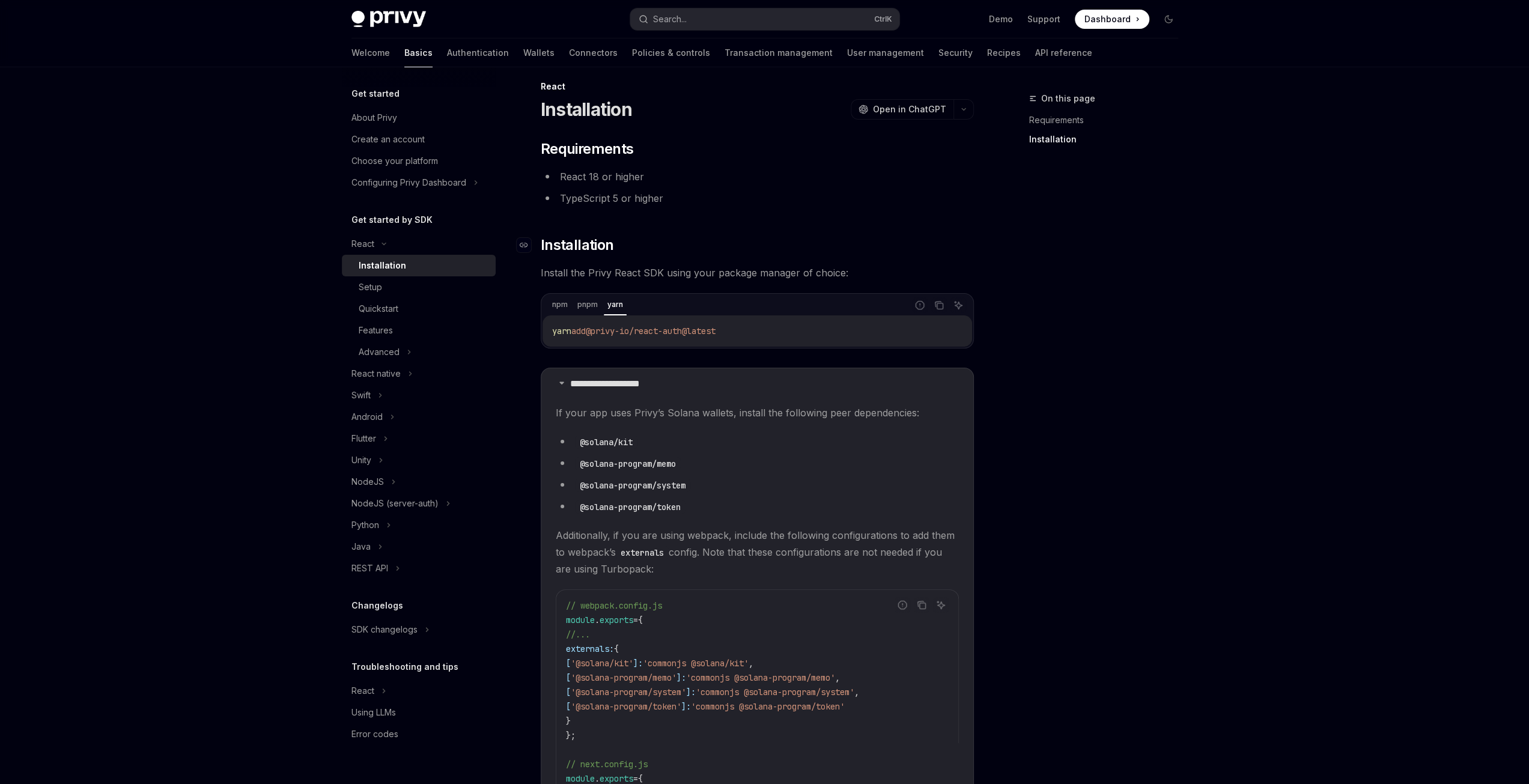
scroll to position [0, 0]
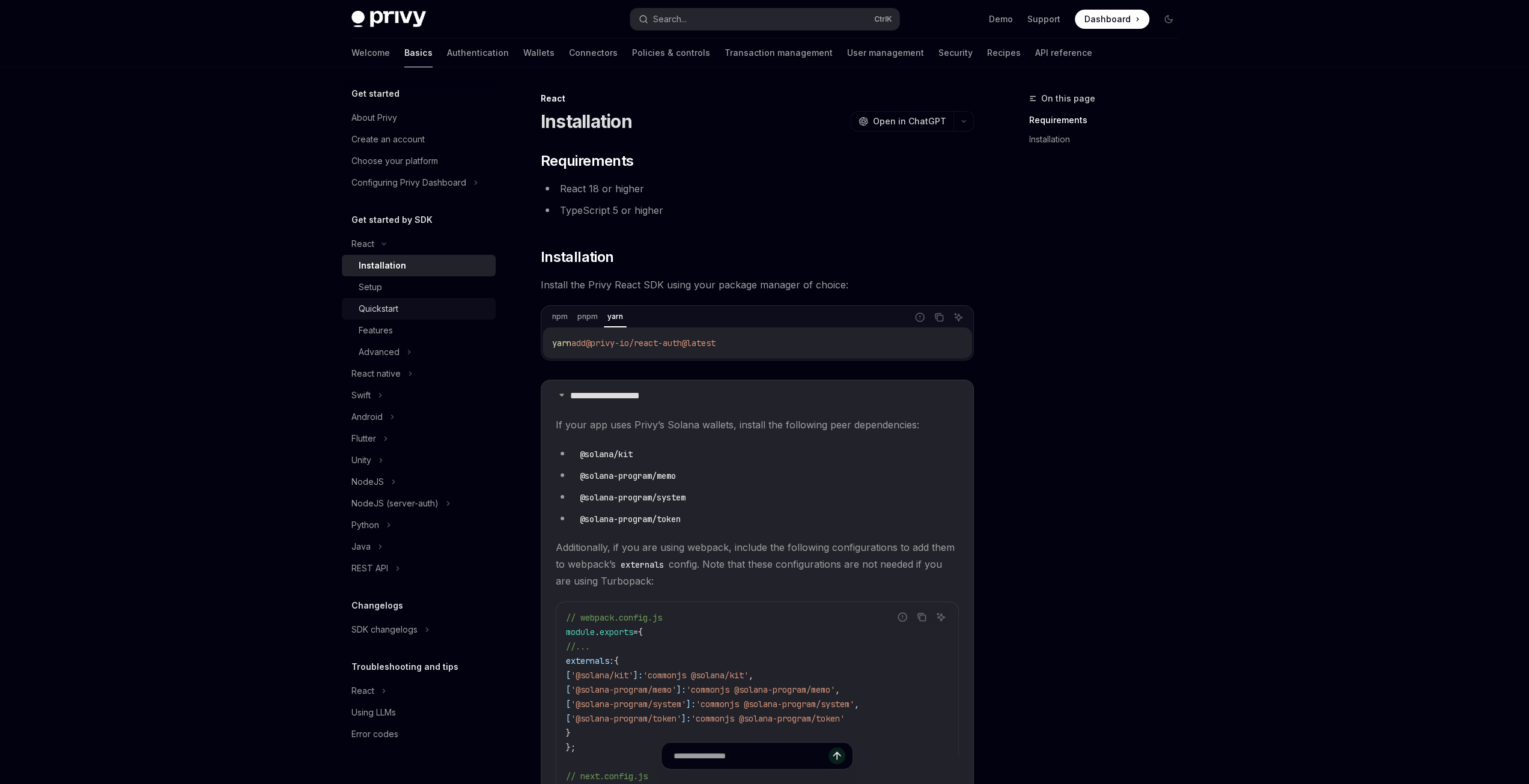
click at [408, 298] on link "Quickstart" at bounding box center [419, 308] width 154 height 22
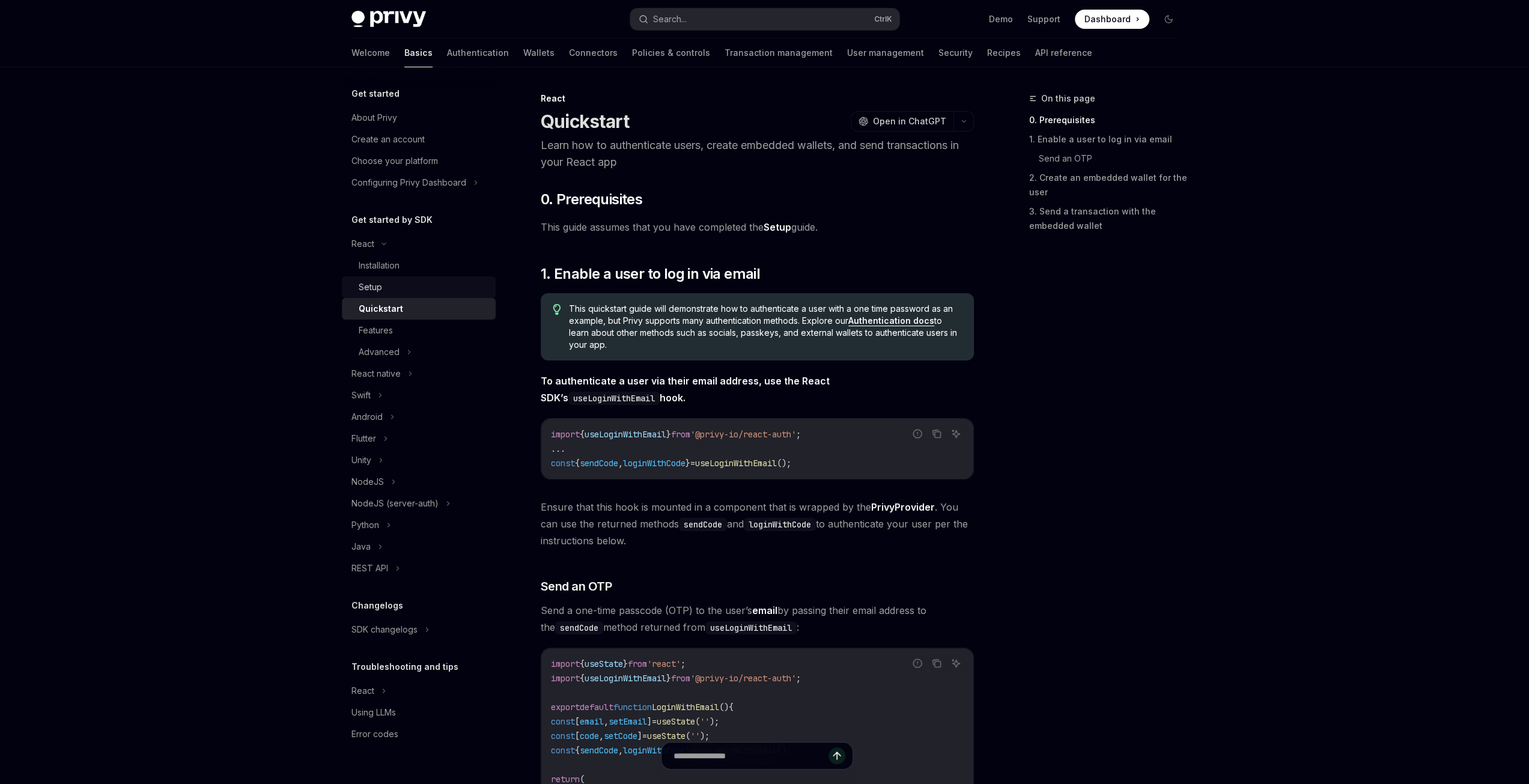
click at [398, 292] on div "Setup" at bounding box center [424, 287] width 130 height 14
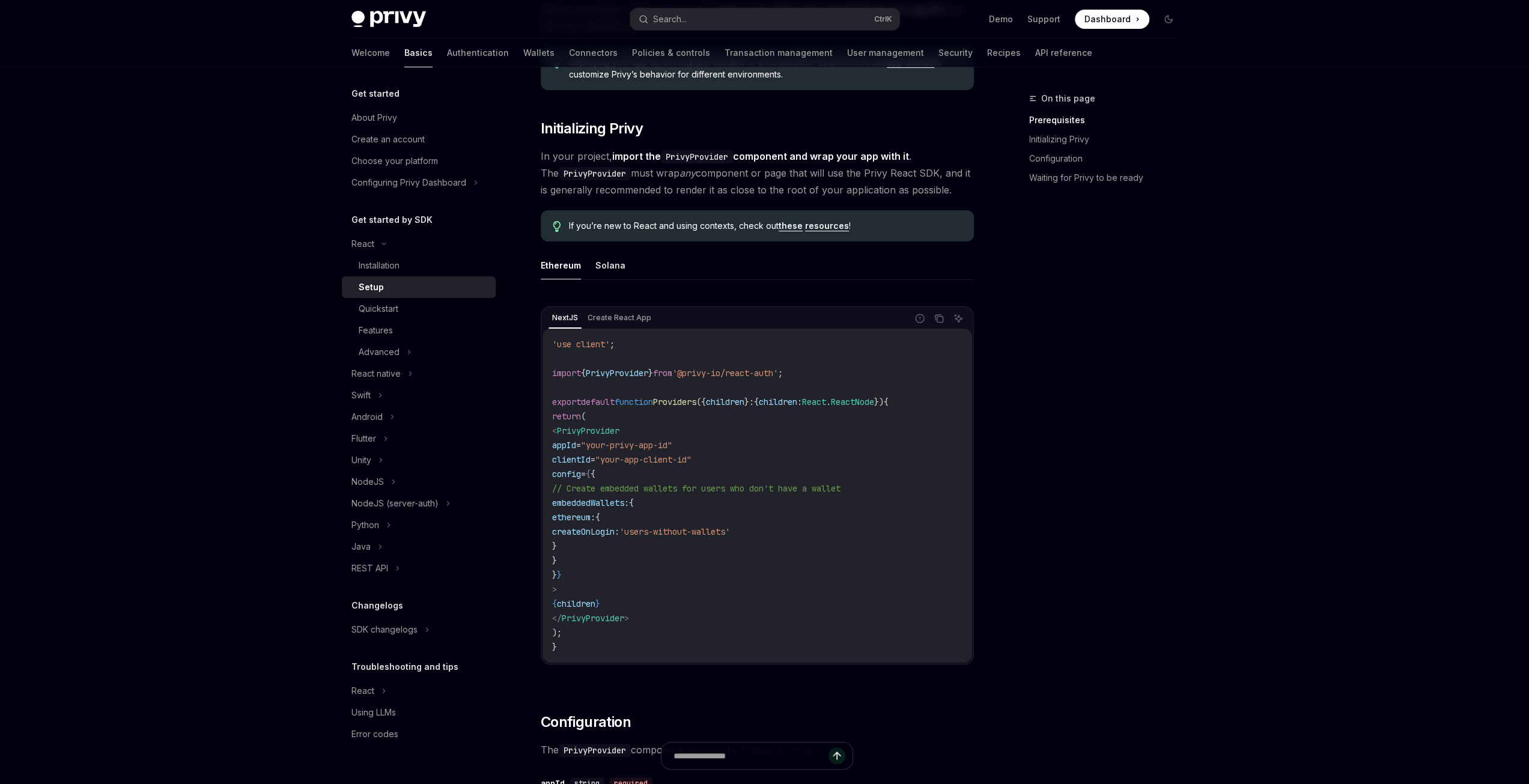
scroll to position [180, 0]
click at [401, 312] on div "Quickstart" at bounding box center [424, 308] width 130 height 14
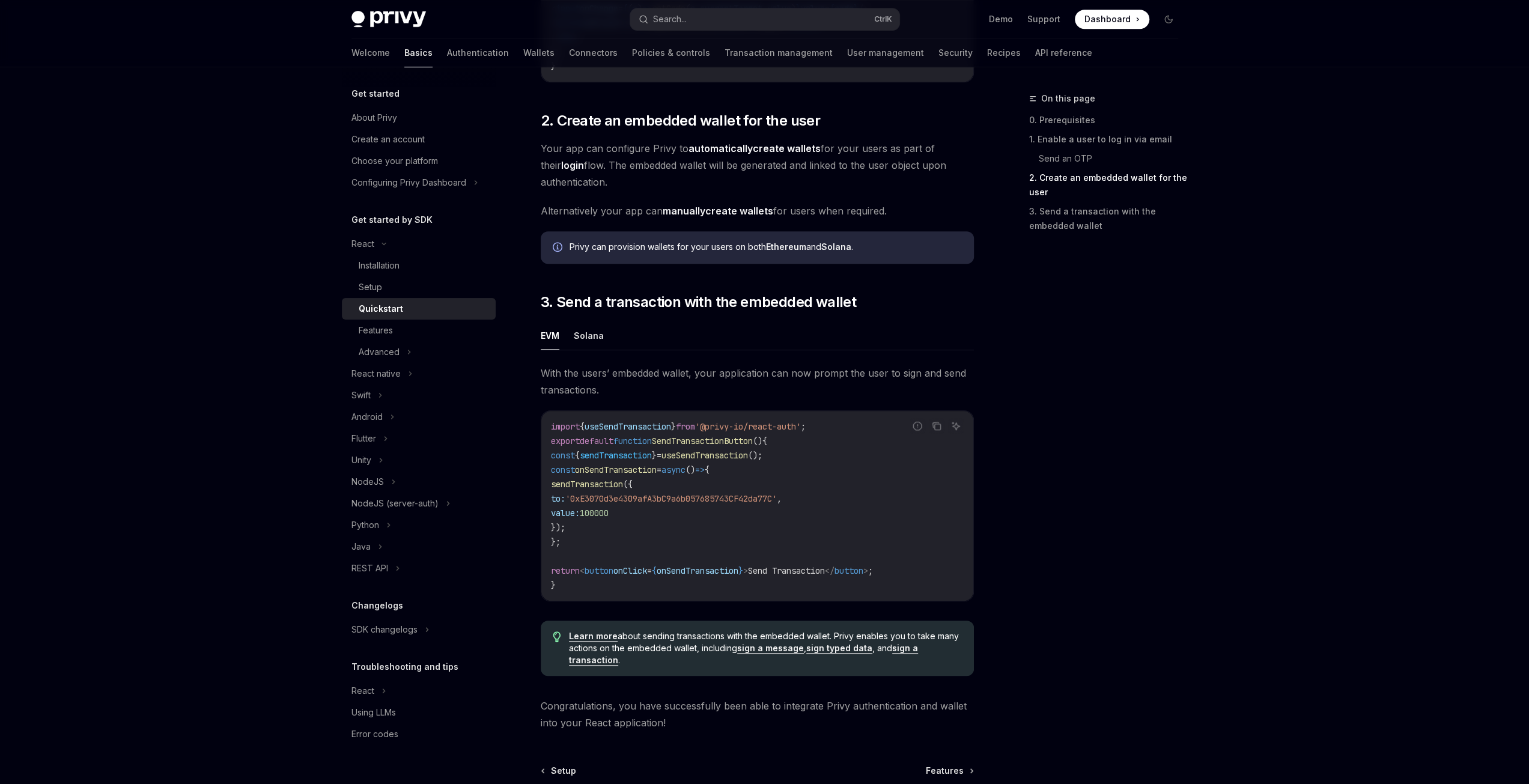
scroll to position [791, 0]
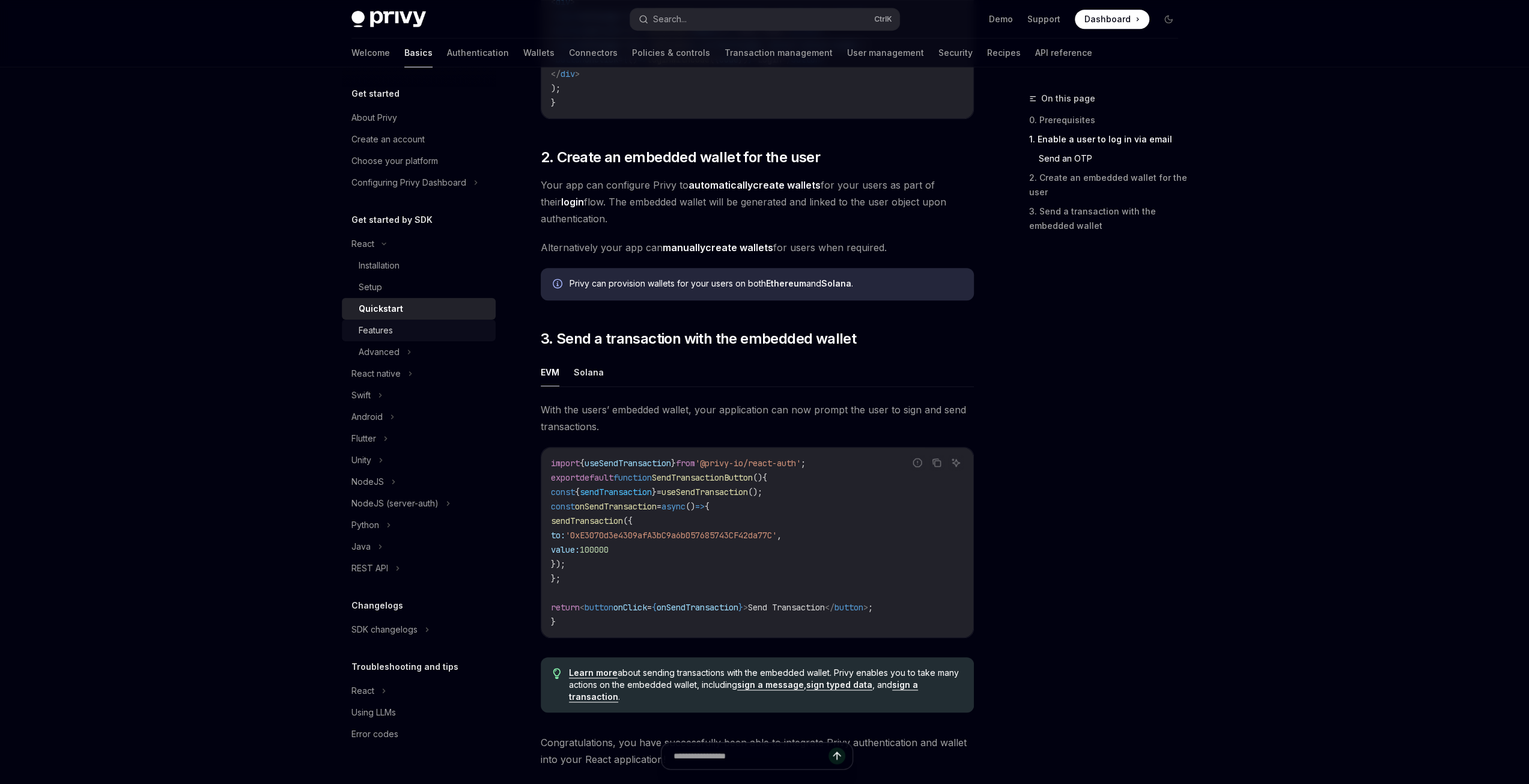
click at [417, 327] on div "Features" at bounding box center [424, 330] width 130 height 14
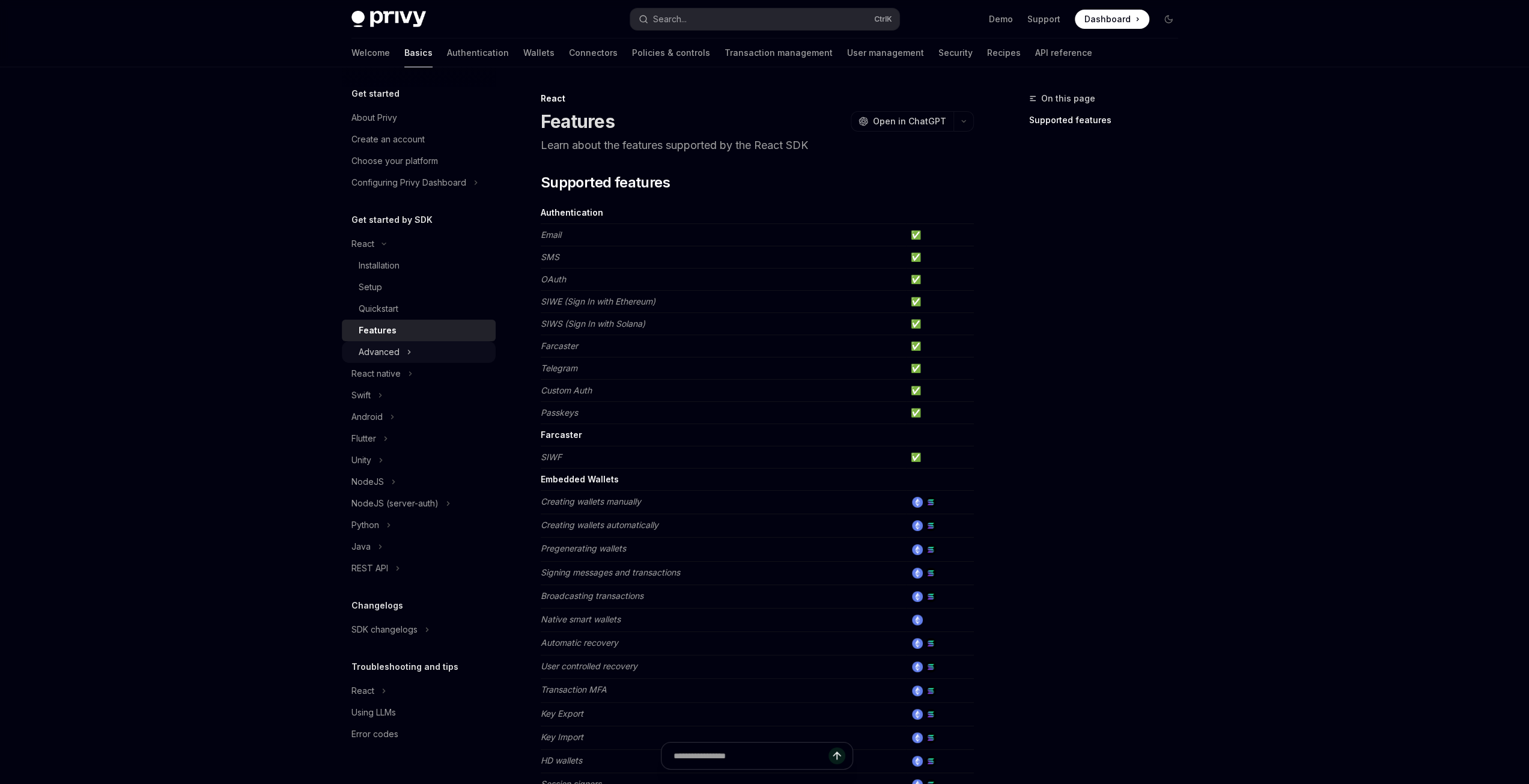
click at [374, 354] on div "Advanced" at bounding box center [379, 351] width 41 height 14
type textarea "*"
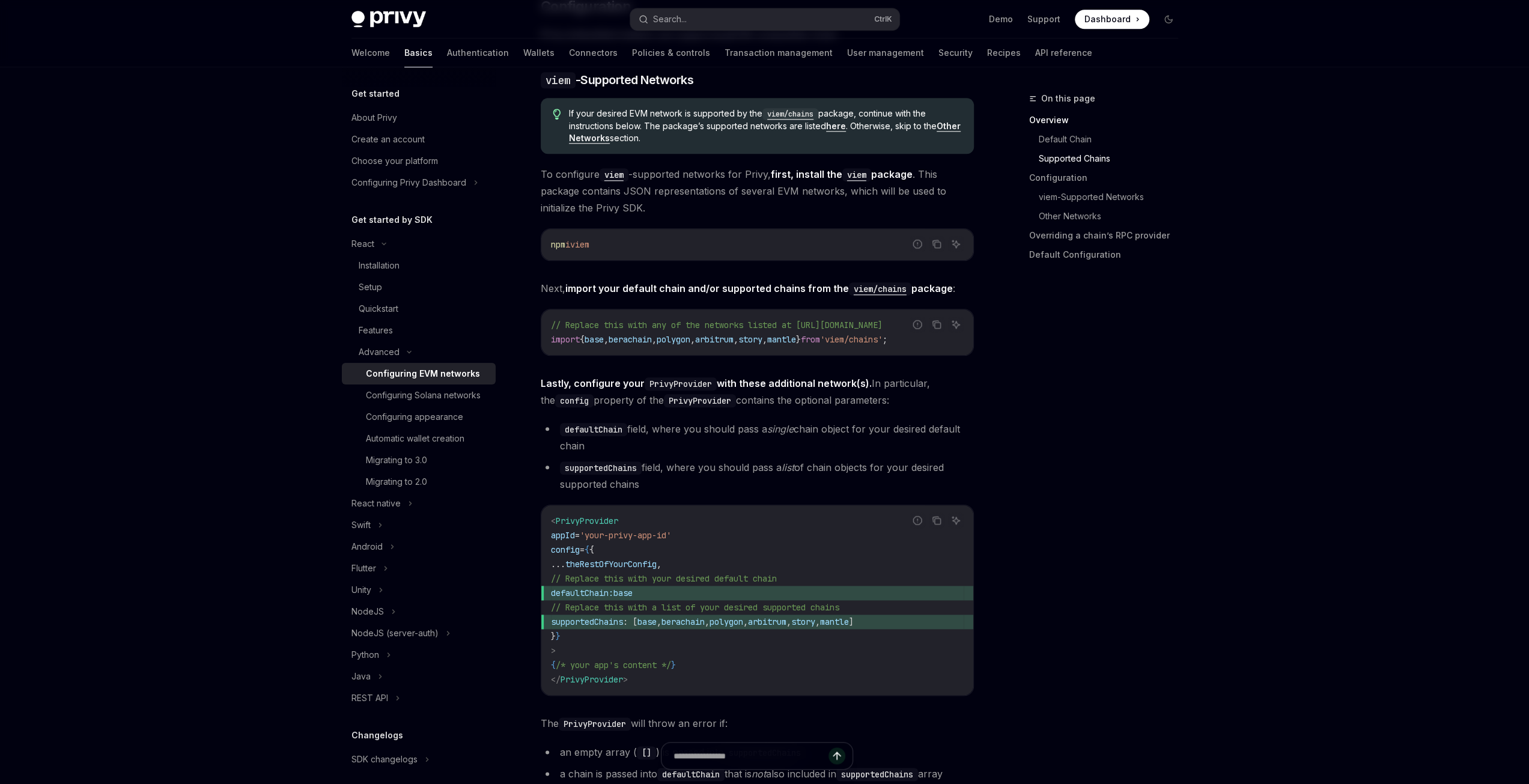
scroll to position [1262, 0]
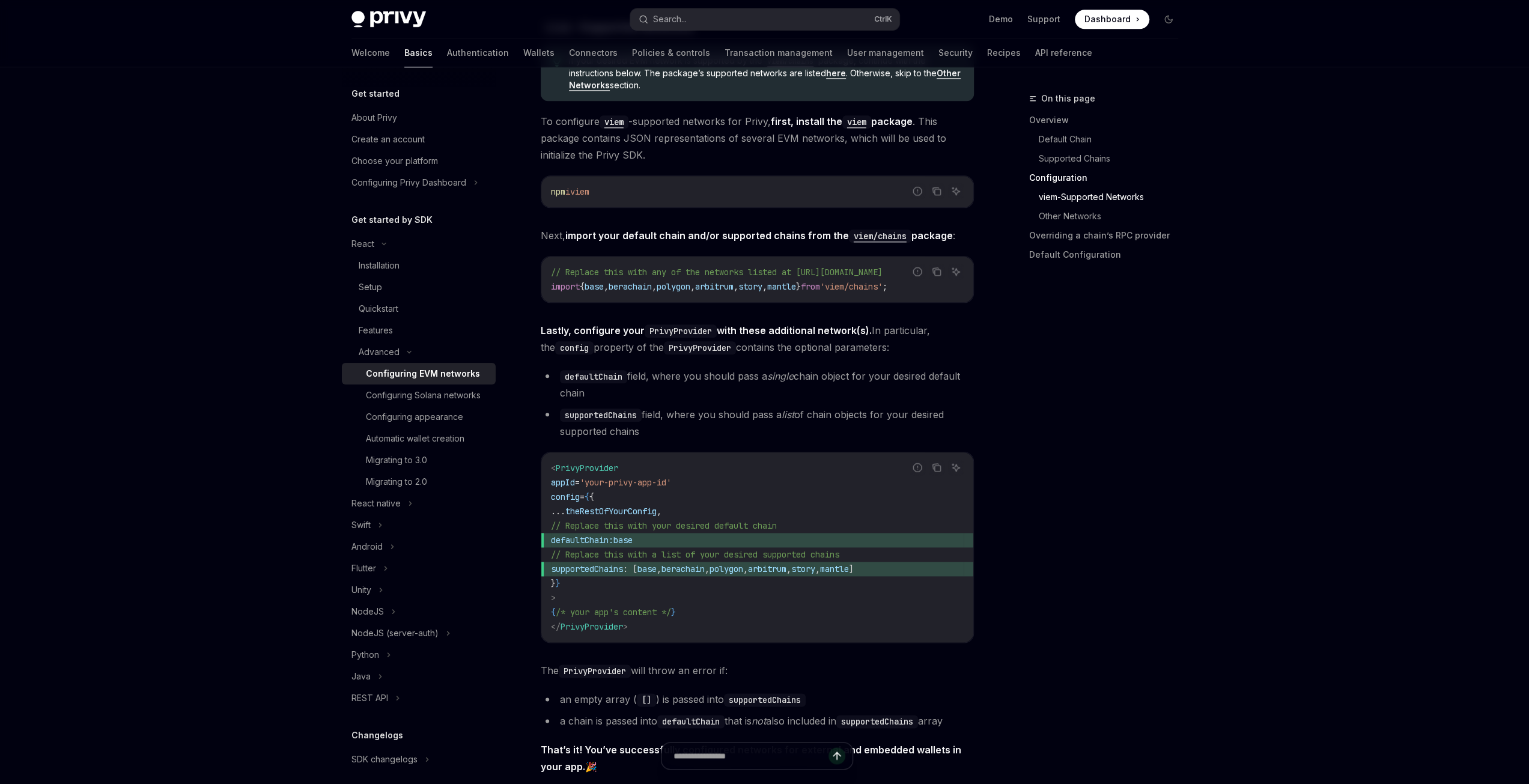
click at [1013, 384] on div "On this page Overview Default Chain Supported Chains Configuration viem-Support…" at bounding box center [1096, 438] width 183 height 693
